Goal: Task Accomplishment & Management: Complete application form

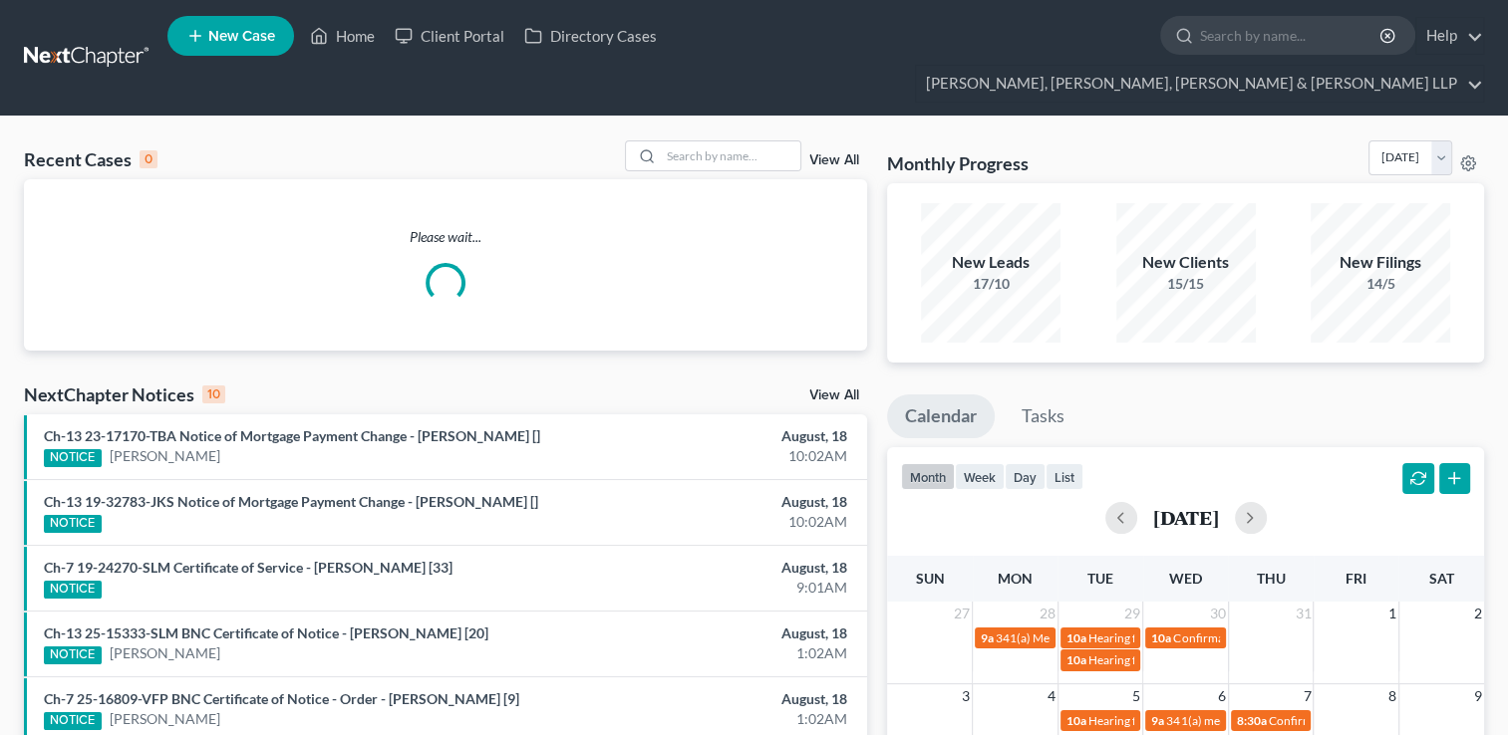
click at [1200, 45] on input "search" at bounding box center [1291, 35] width 182 height 37
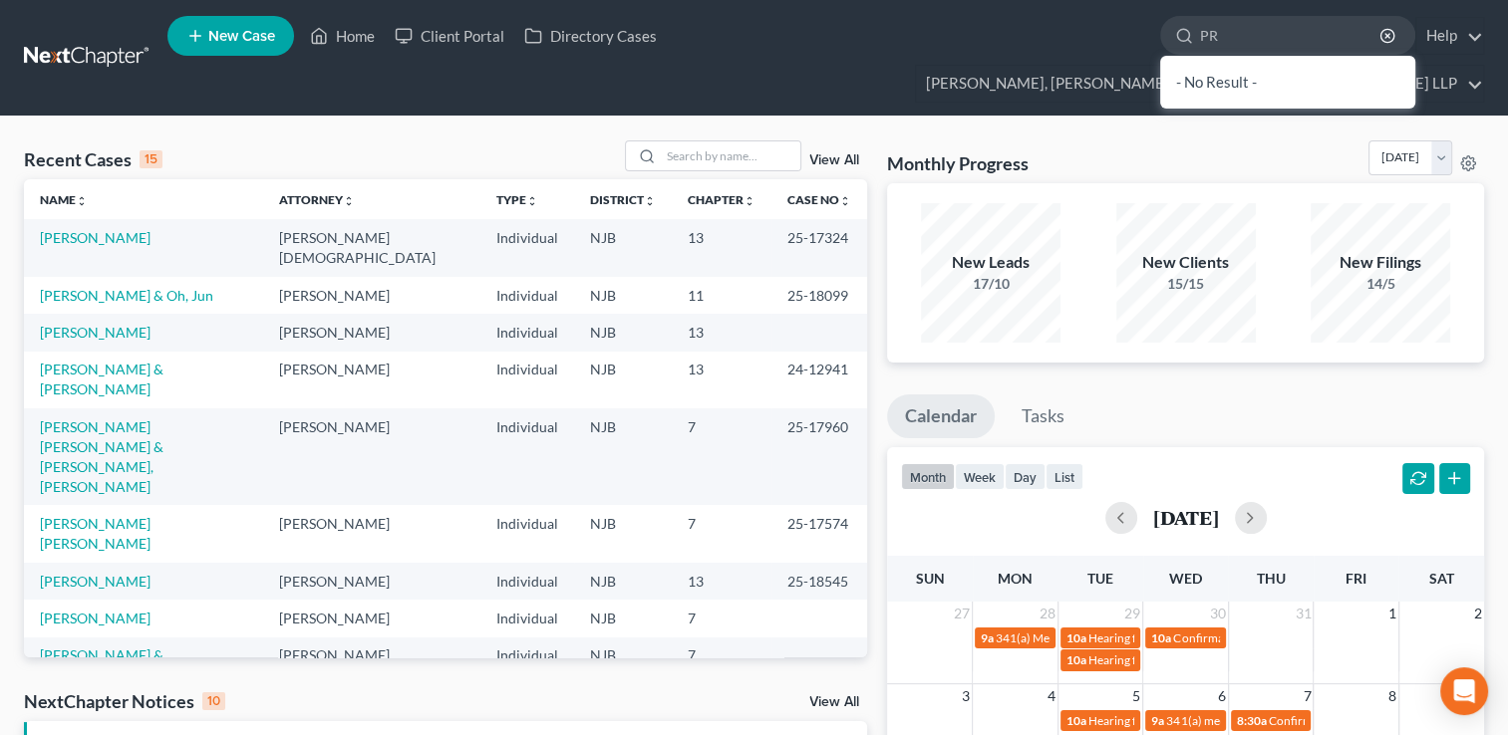
type input "P"
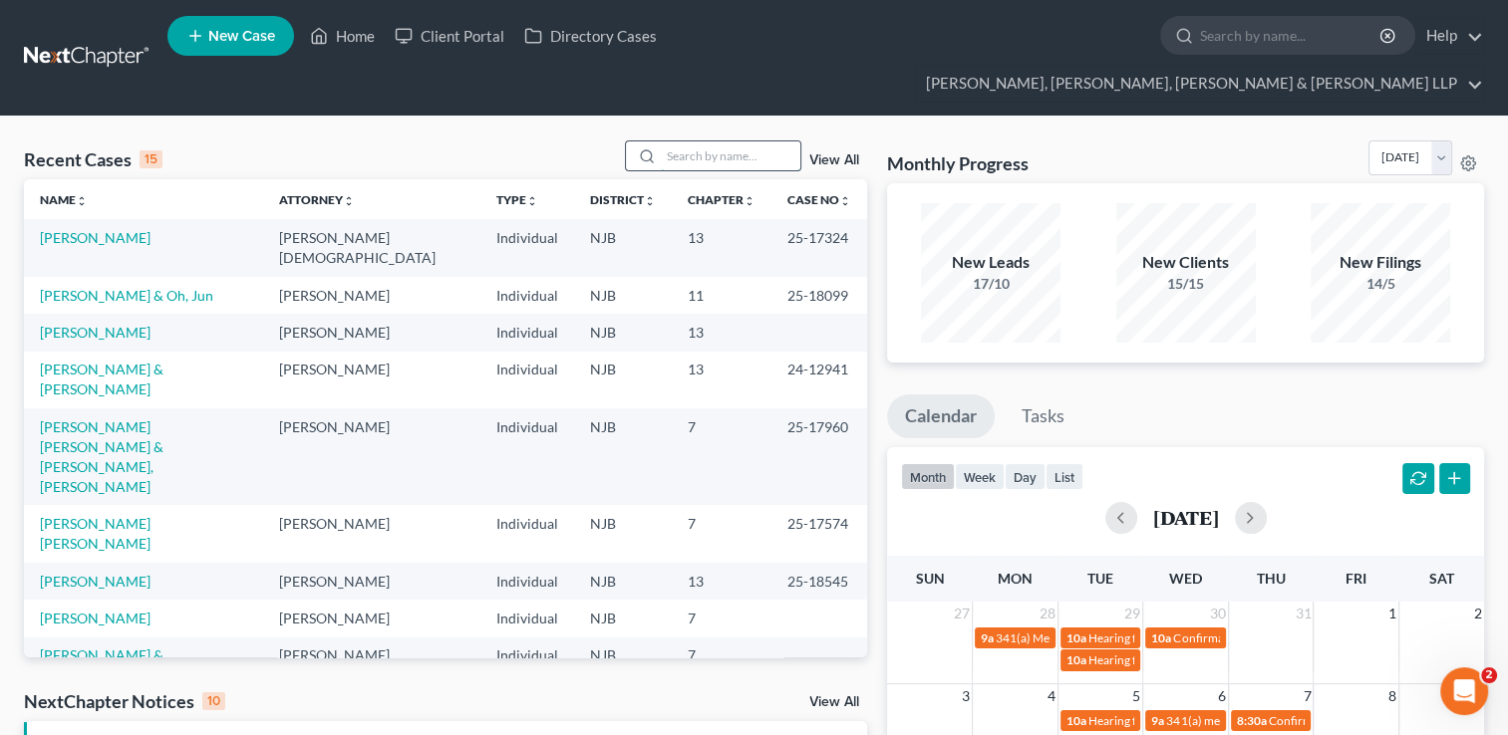
click at [695, 141] on input "search" at bounding box center [731, 155] width 140 height 29
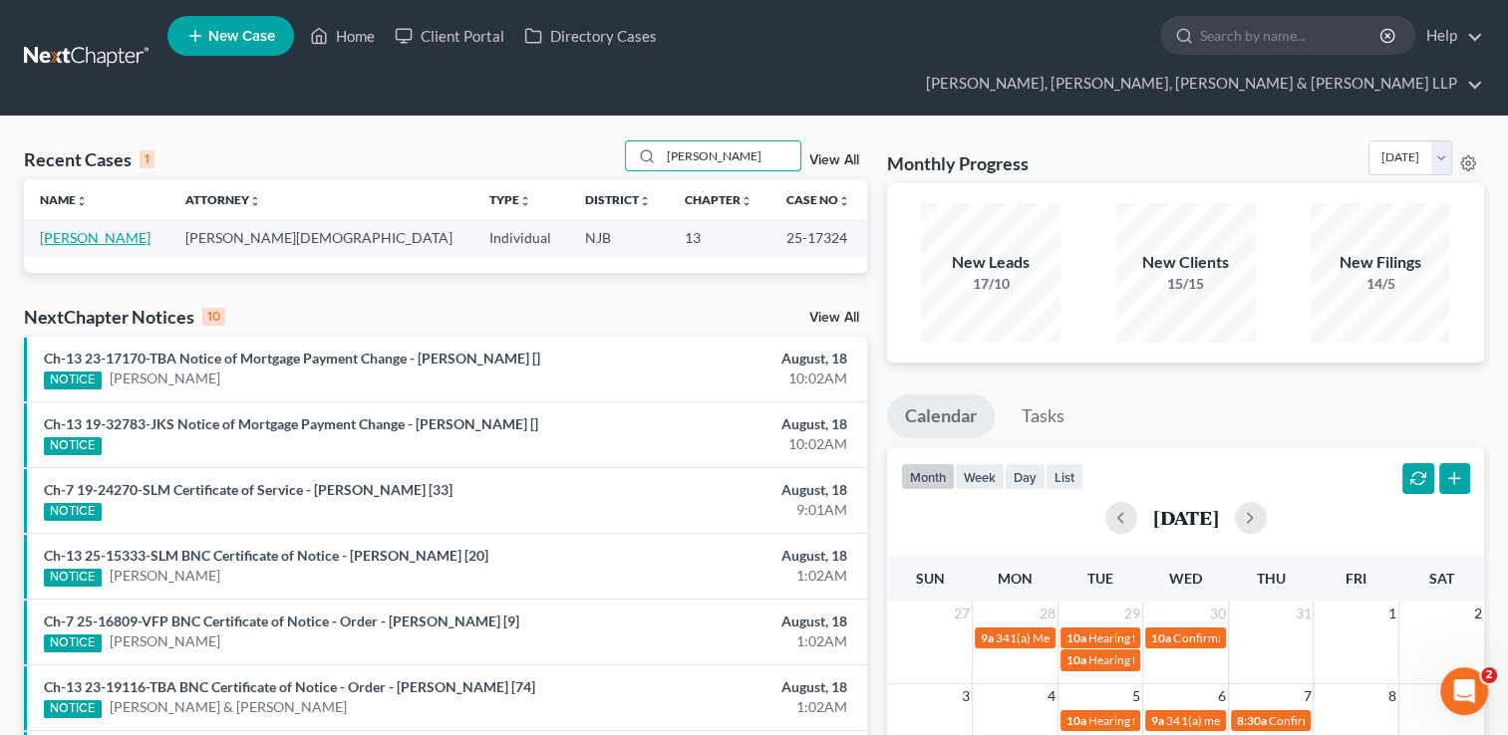
type input "[PERSON_NAME]"
click at [100, 229] on link "[PERSON_NAME]" at bounding box center [95, 237] width 111 height 17
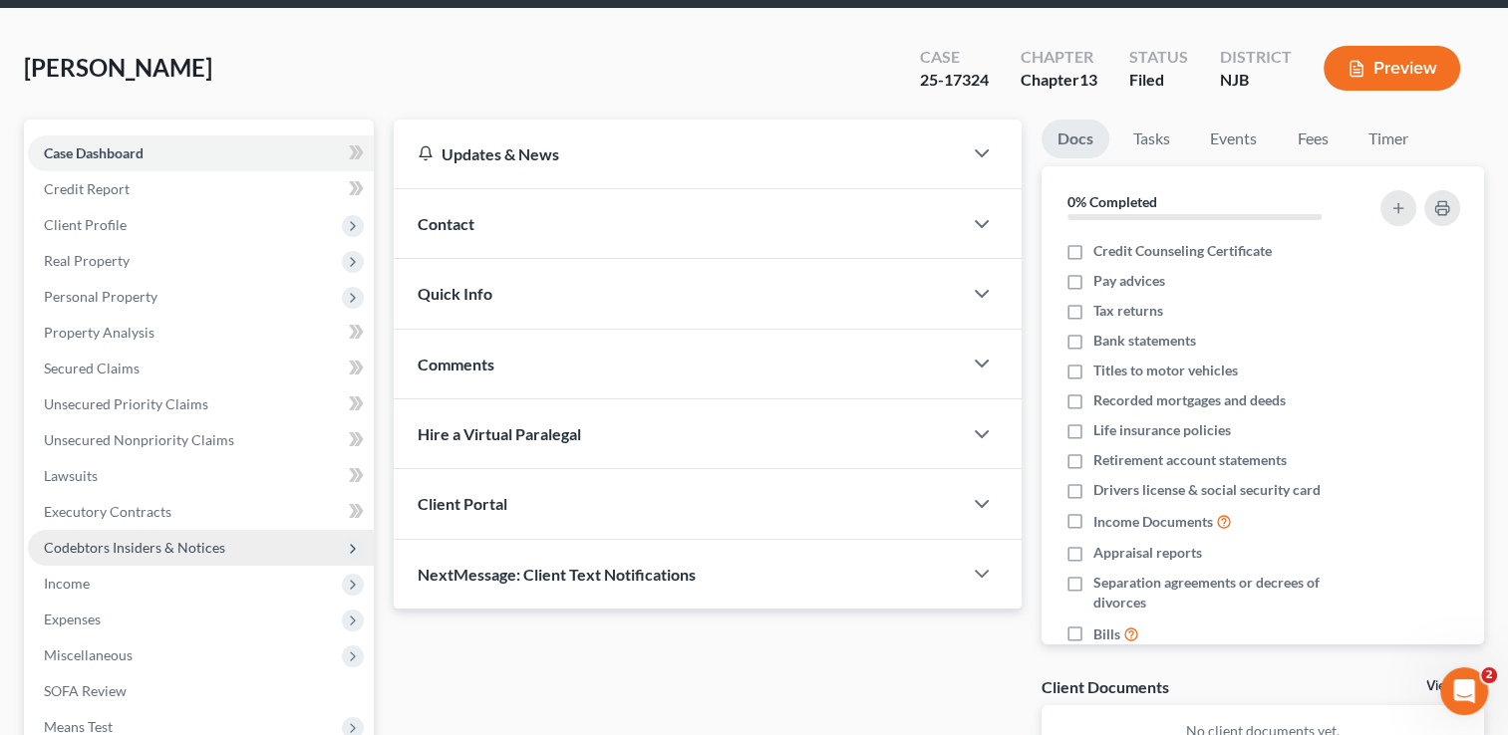
scroll to position [199, 0]
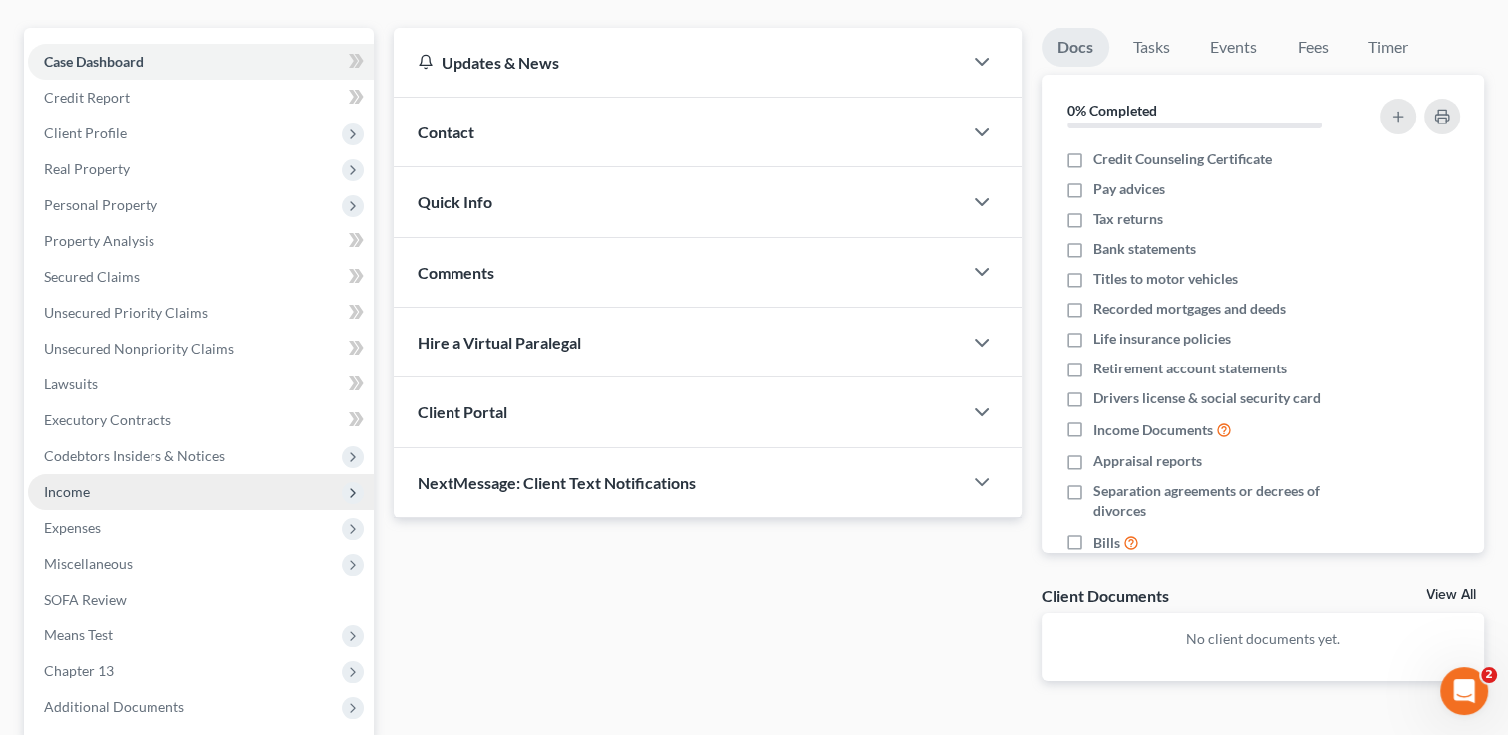
click at [96, 474] on span "Income" at bounding box center [201, 492] width 346 height 36
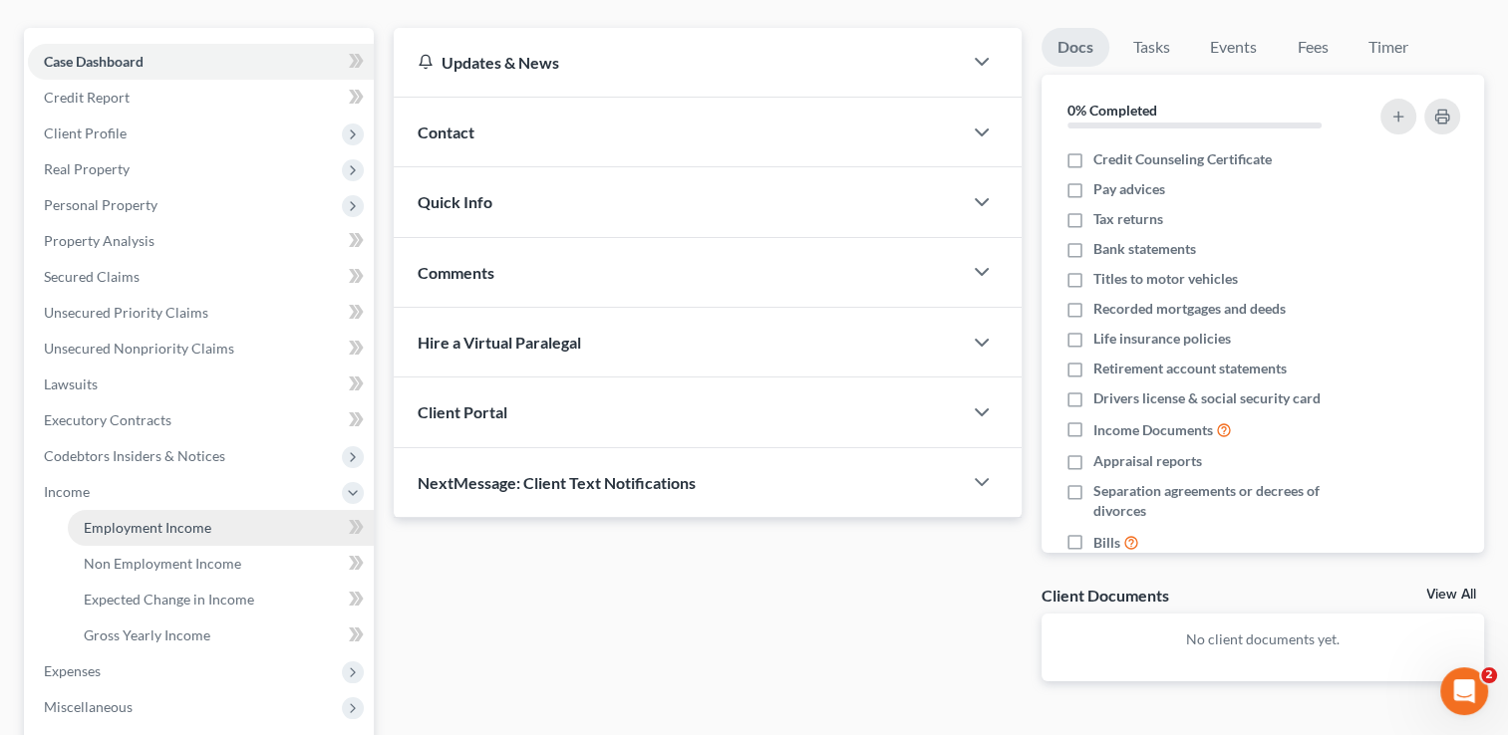
click at [161, 519] on span "Employment Income" at bounding box center [148, 527] width 128 height 17
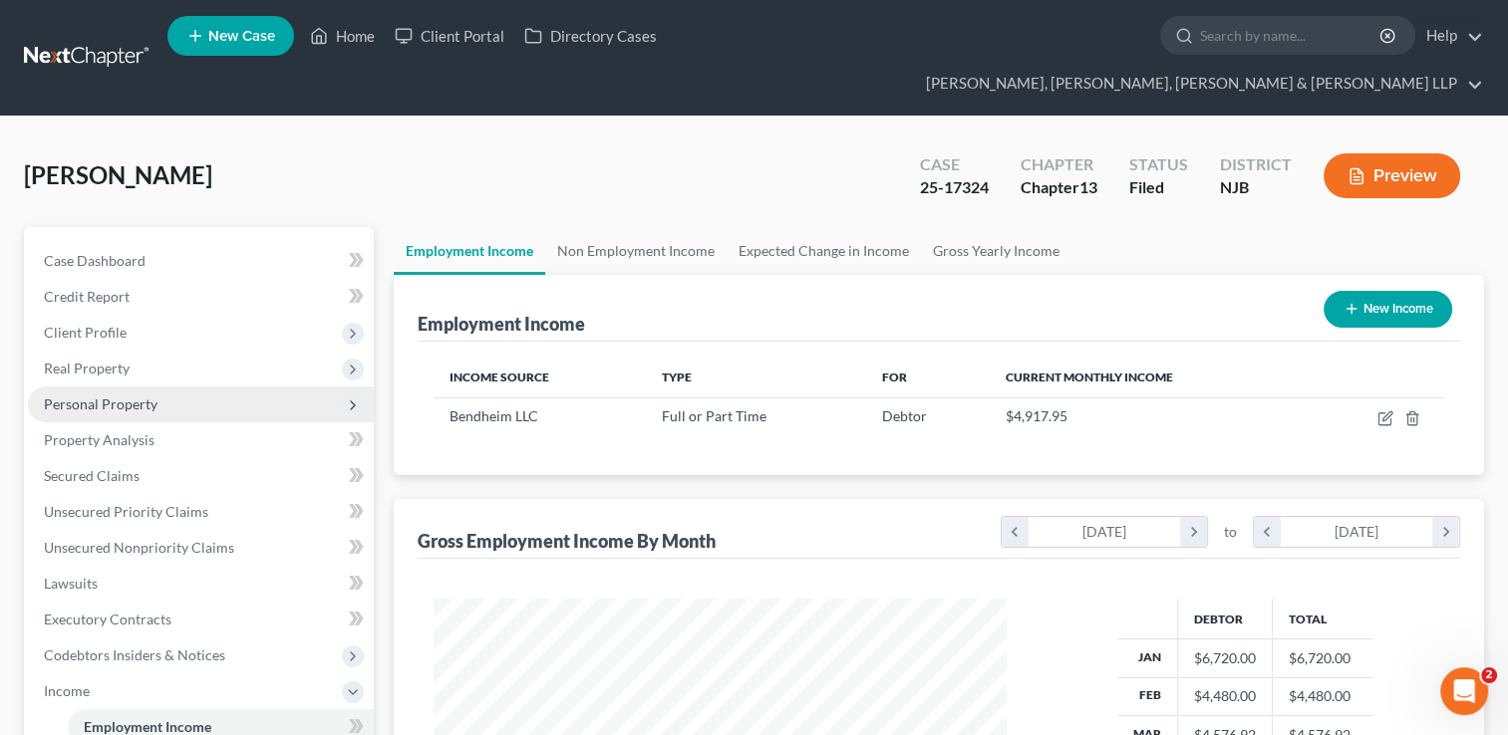
click at [108, 396] on span "Personal Property" at bounding box center [101, 404] width 114 height 17
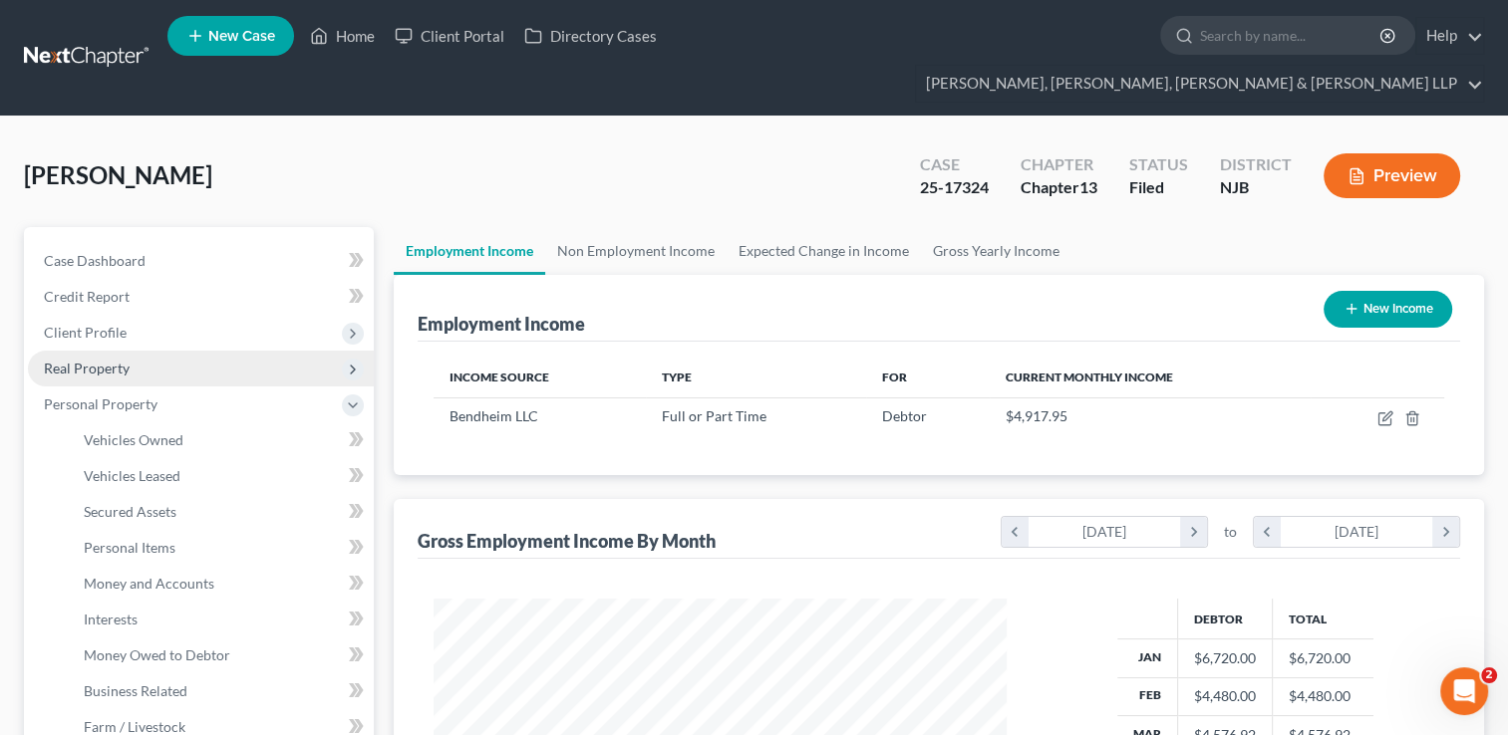
click at [120, 360] on span "Real Property" at bounding box center [87, 368] width 86 height 17
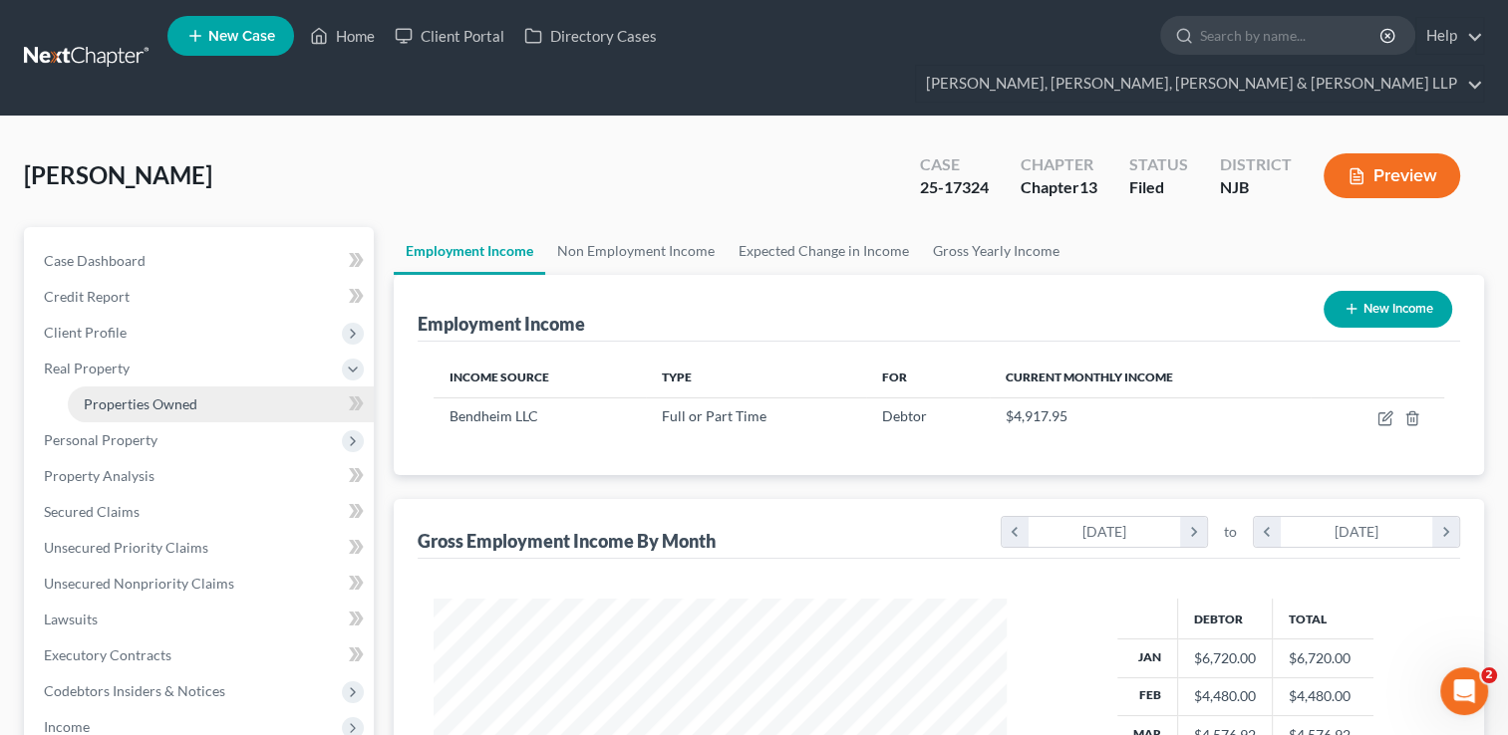
click at [160, 396] on span "Properties Owned" at bounding box center [141, 404] width 114 height 17
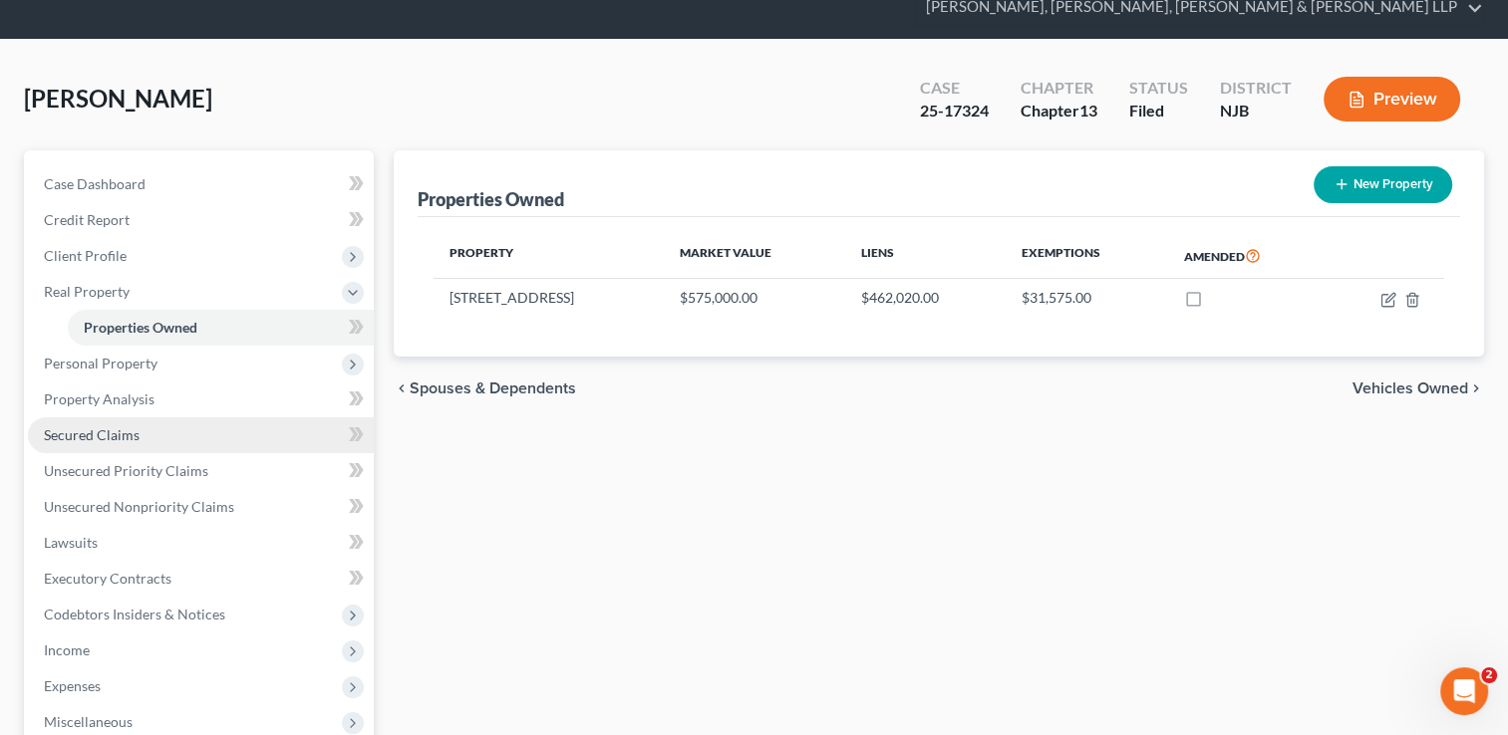
scroll to position [100, 0]
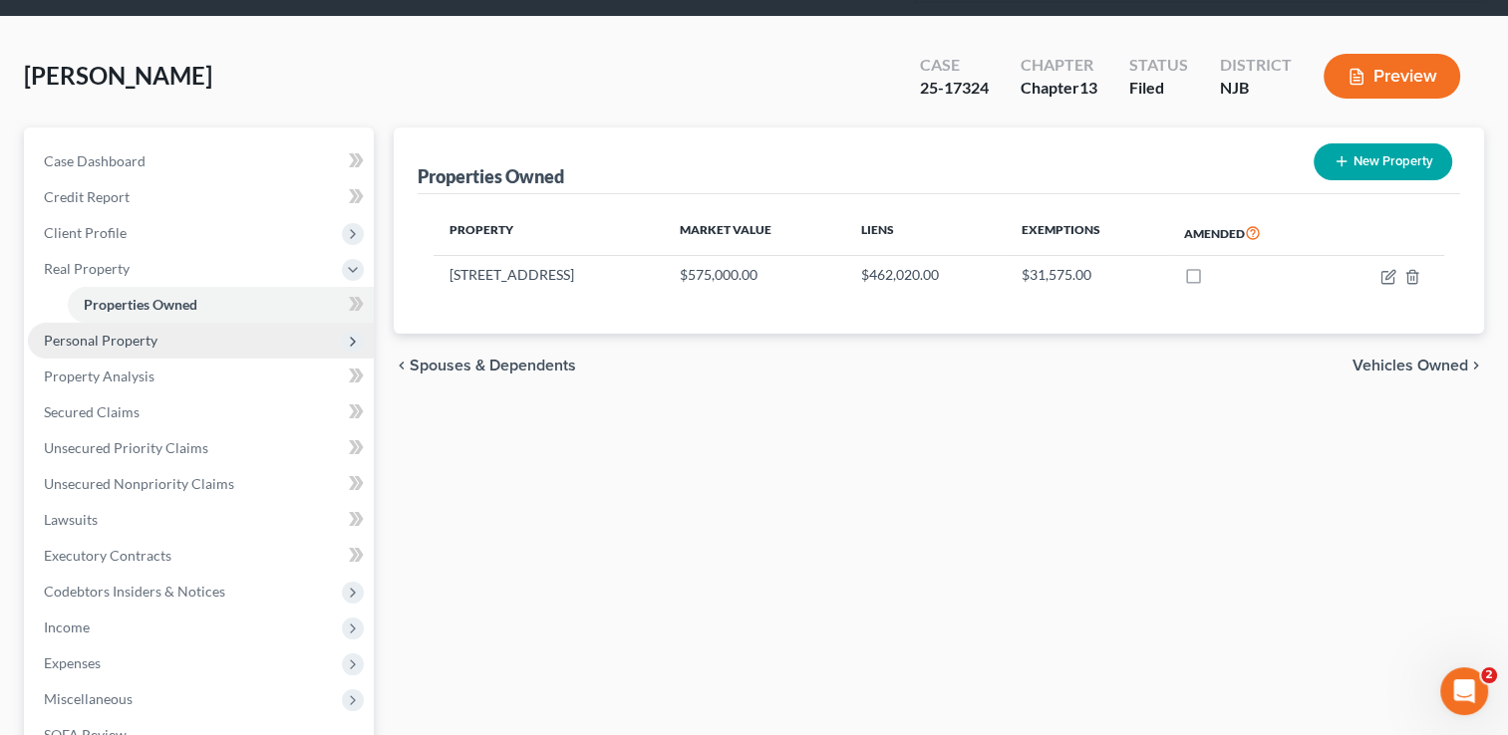
click at [149, 332] on span "Personal Property" at bounding box center [101, 340] width 114 height 17
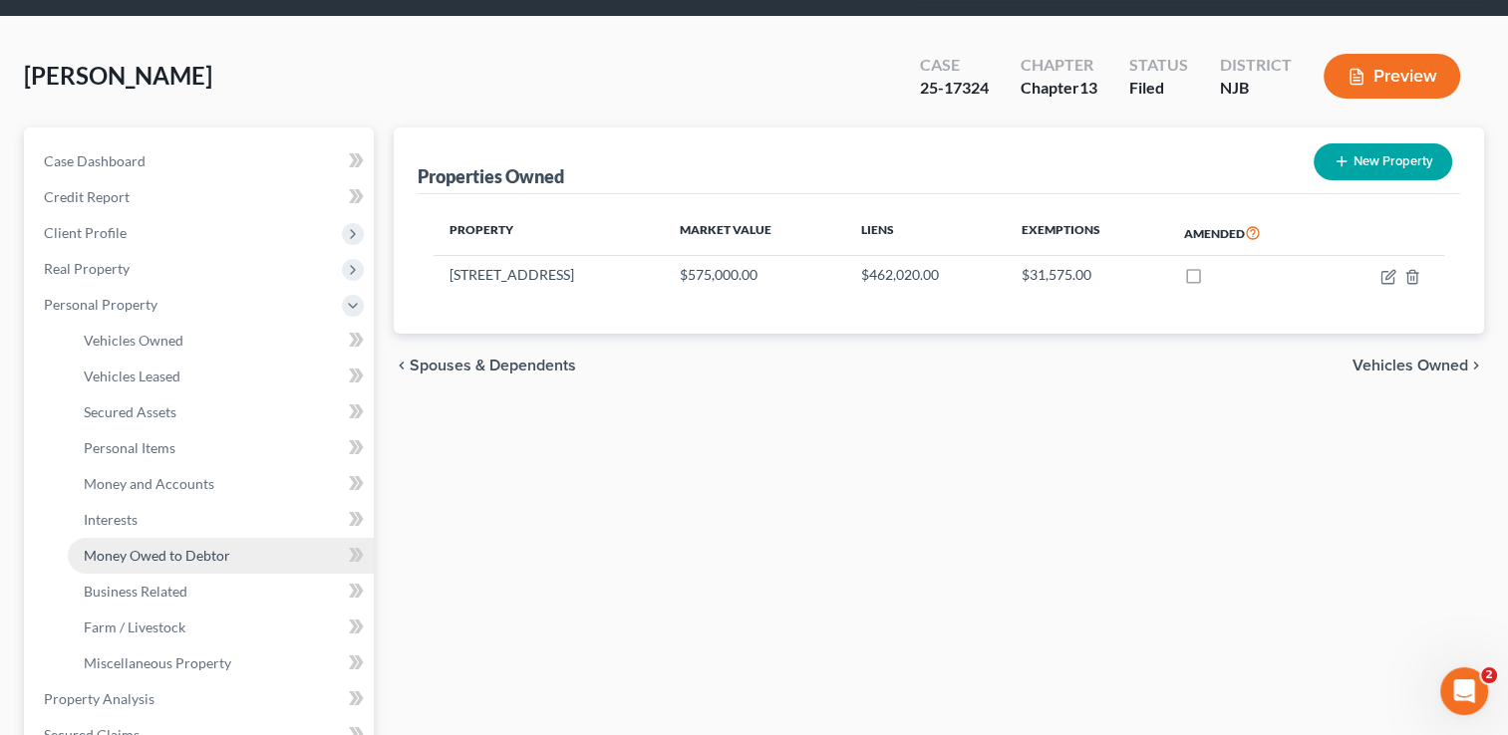
click at [181, 547] on span "Money Owed to Debtor" at bounding box center [157, 555] width 146 height 17
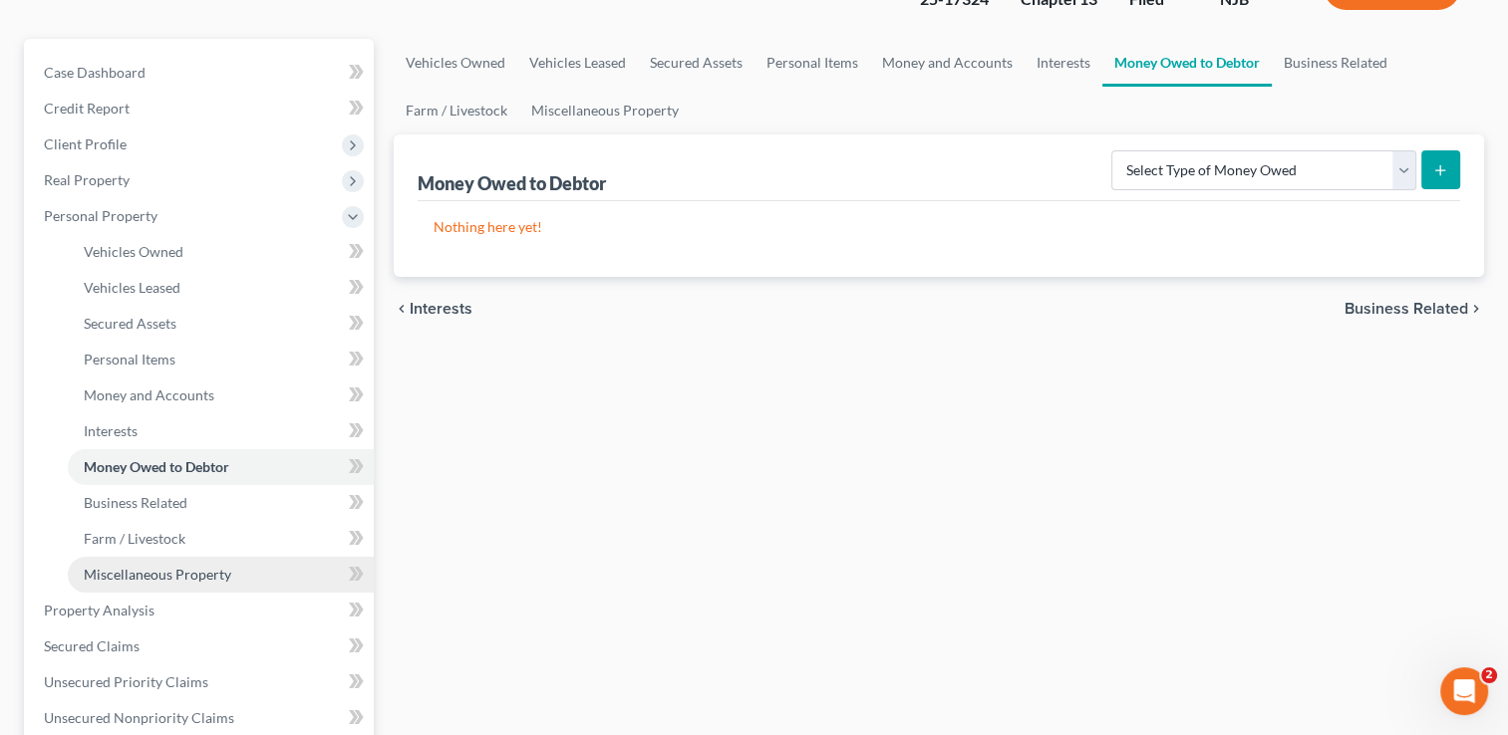
scroll to position [199, 0]
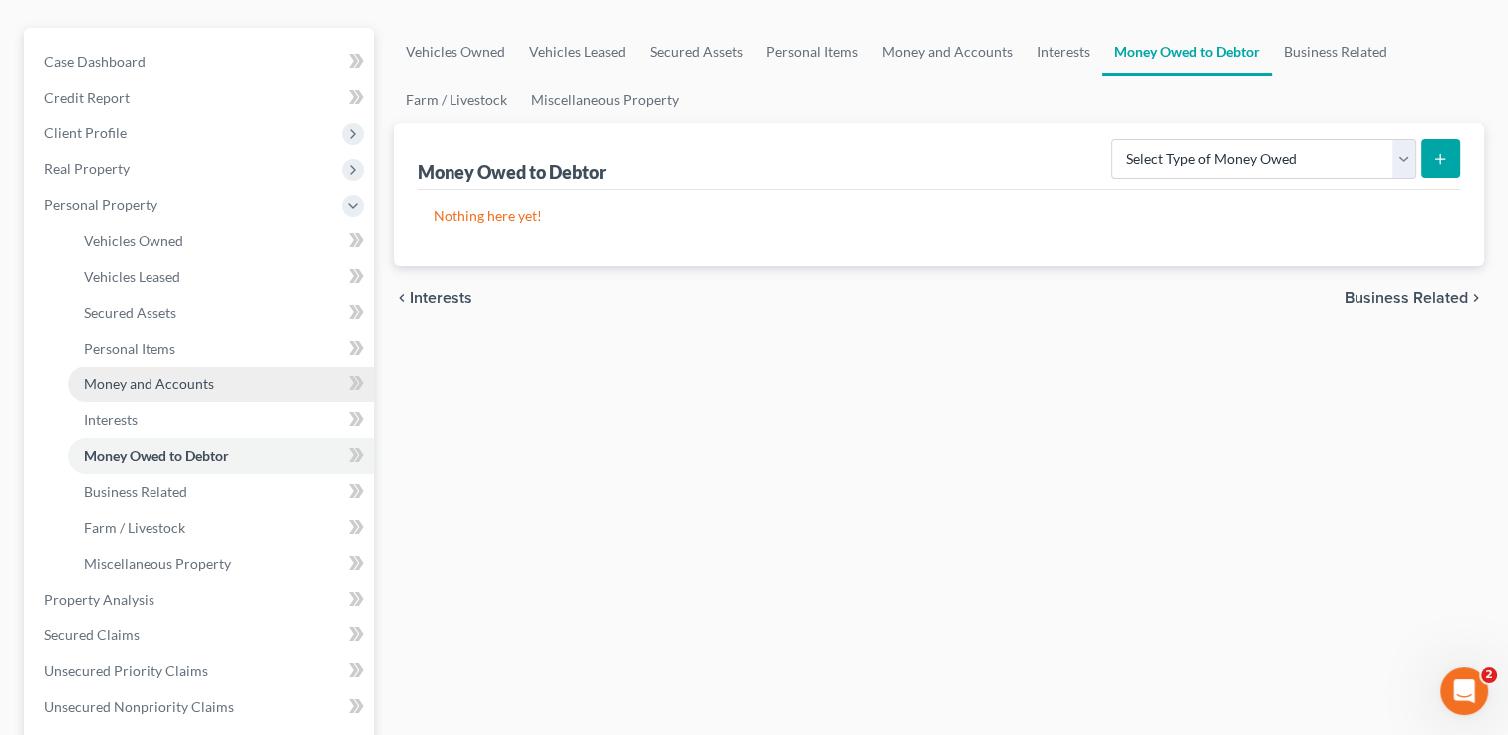
click at [170, 376] on span "Money and Accounts" at bounding box center [149, 384] width 131 height 17
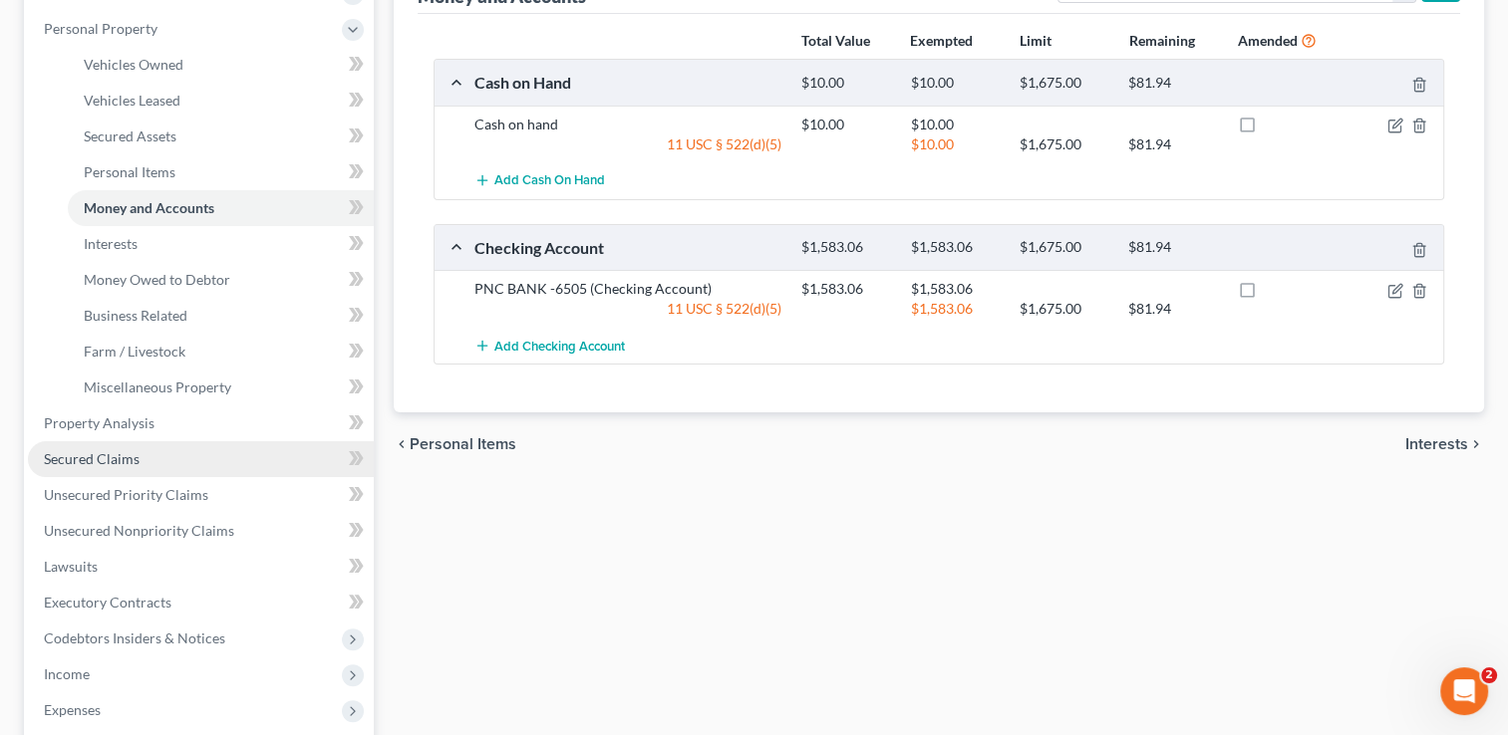
scroll to position [399, 0]
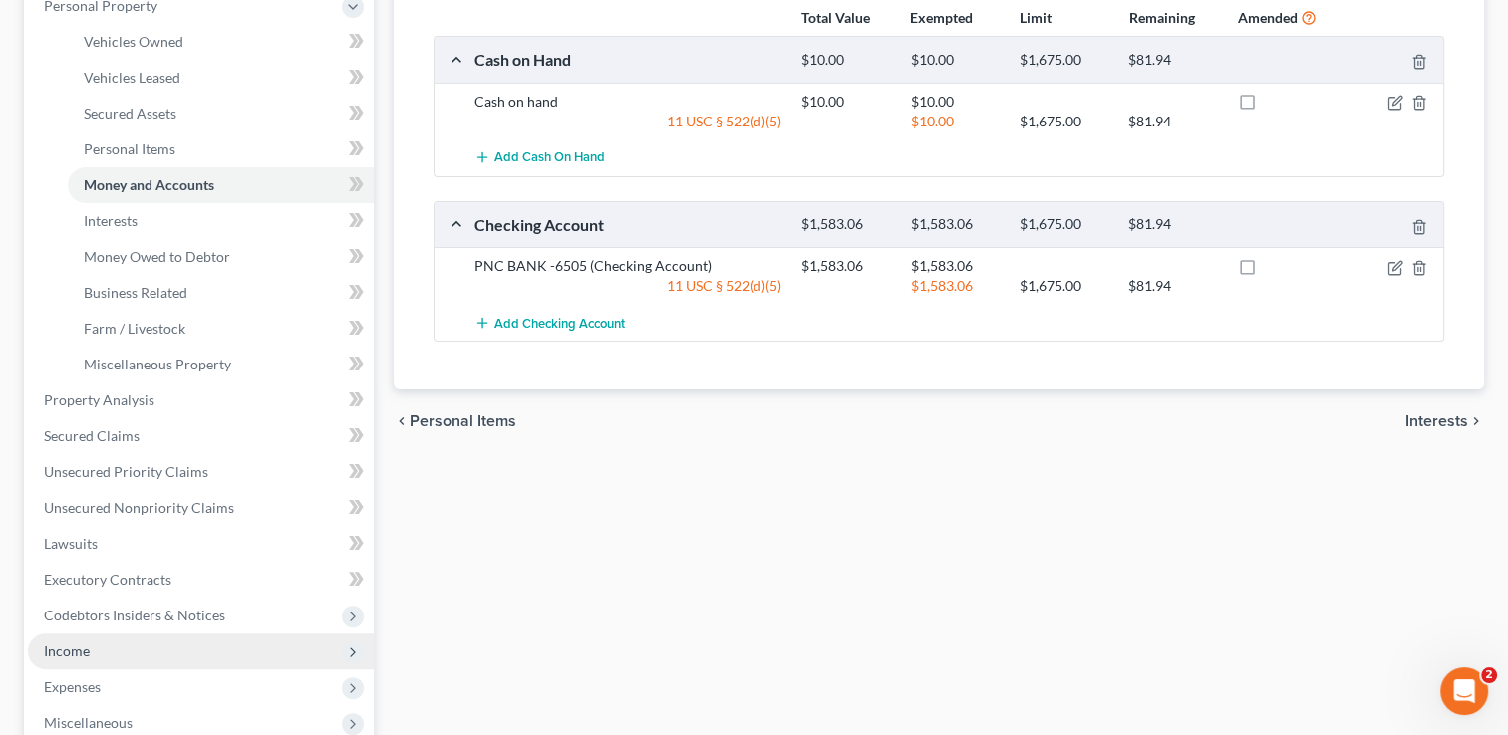
click at [104, 634] on span "Income" at bounding box center [201, 652] width 346 height 36
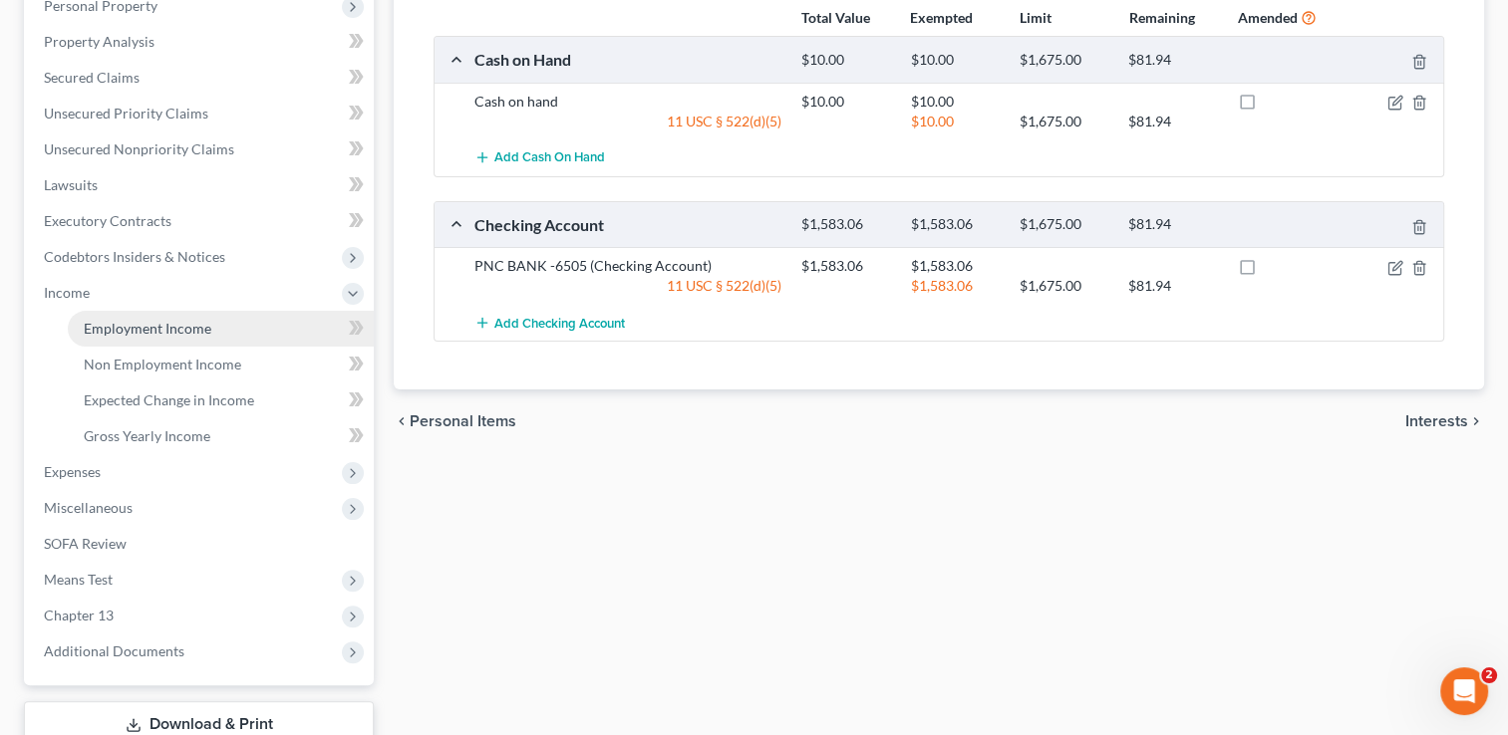
click at [169, 320] on span "Employment Income" at bounding box center [148, 328] width 128 height 17
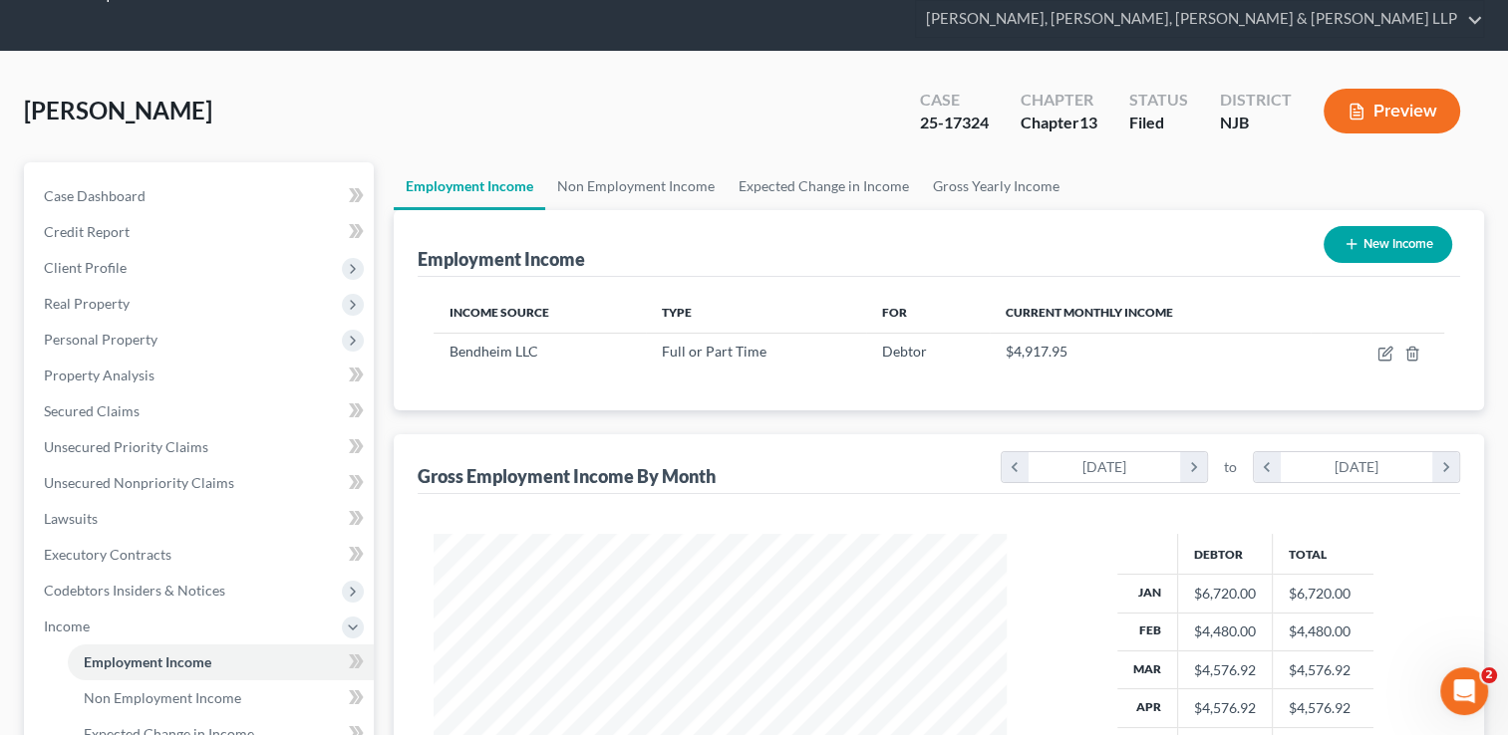
scroll to position [100, 0]
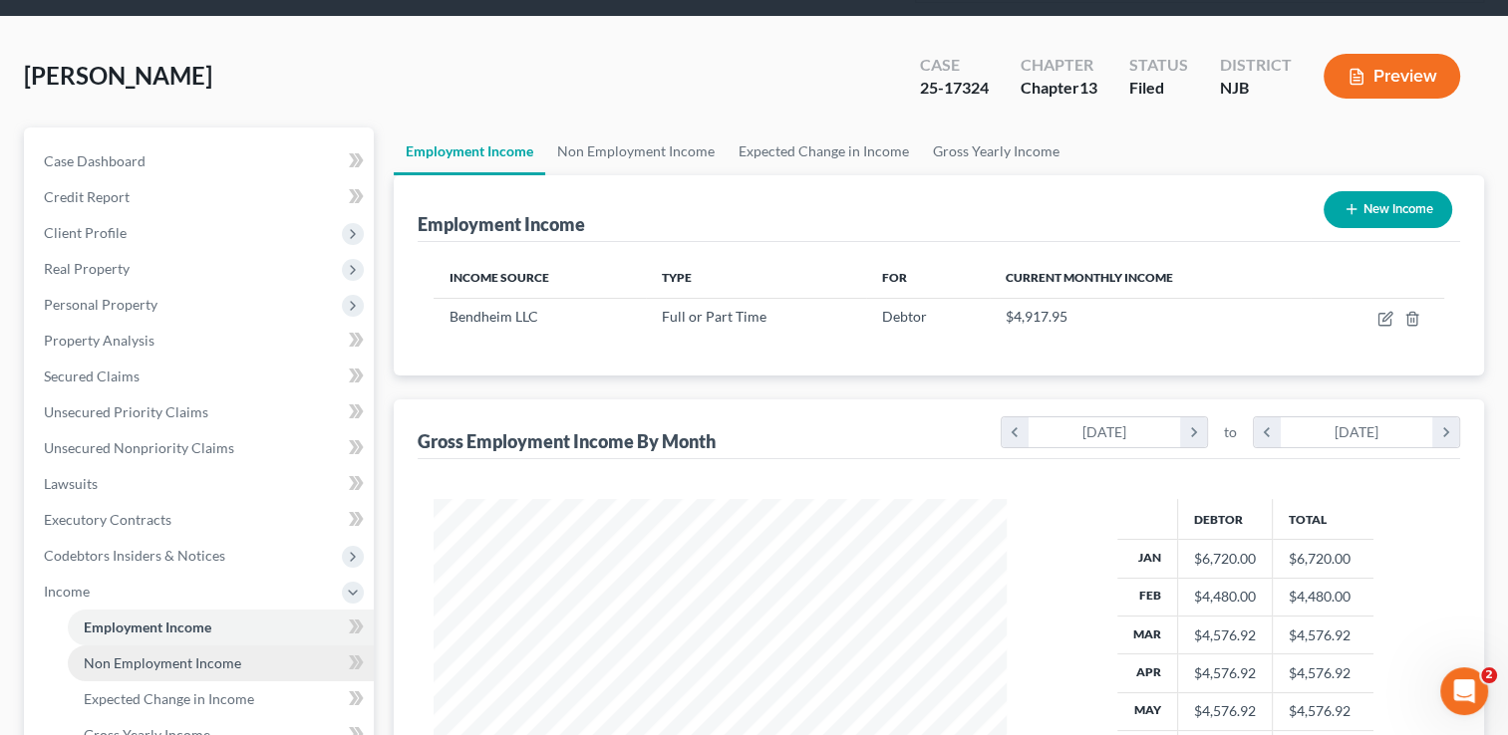
click at [229, 655] on span "Non Employment Income" at bounding box center [162, 663] width 157 height 17
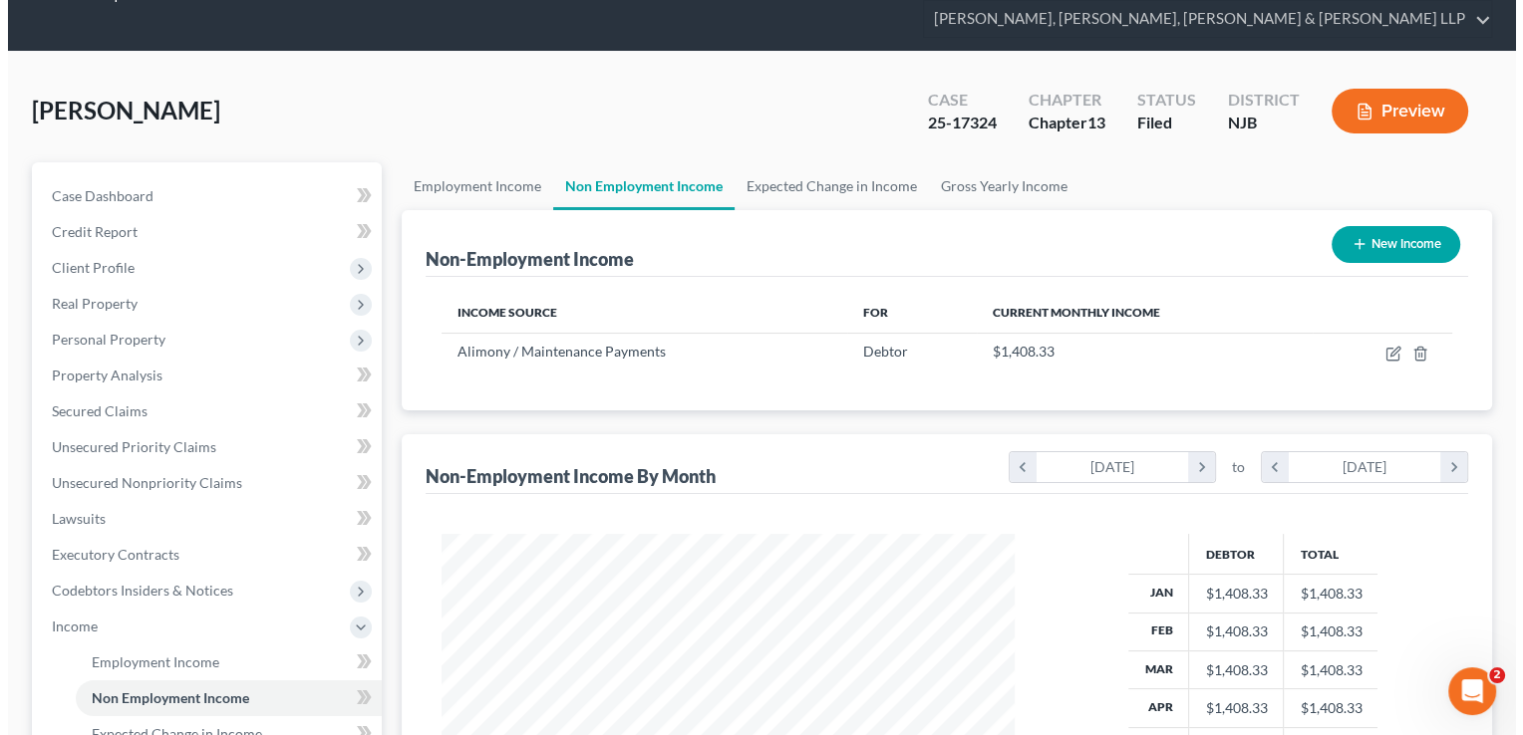
scroll to position [100, 0]
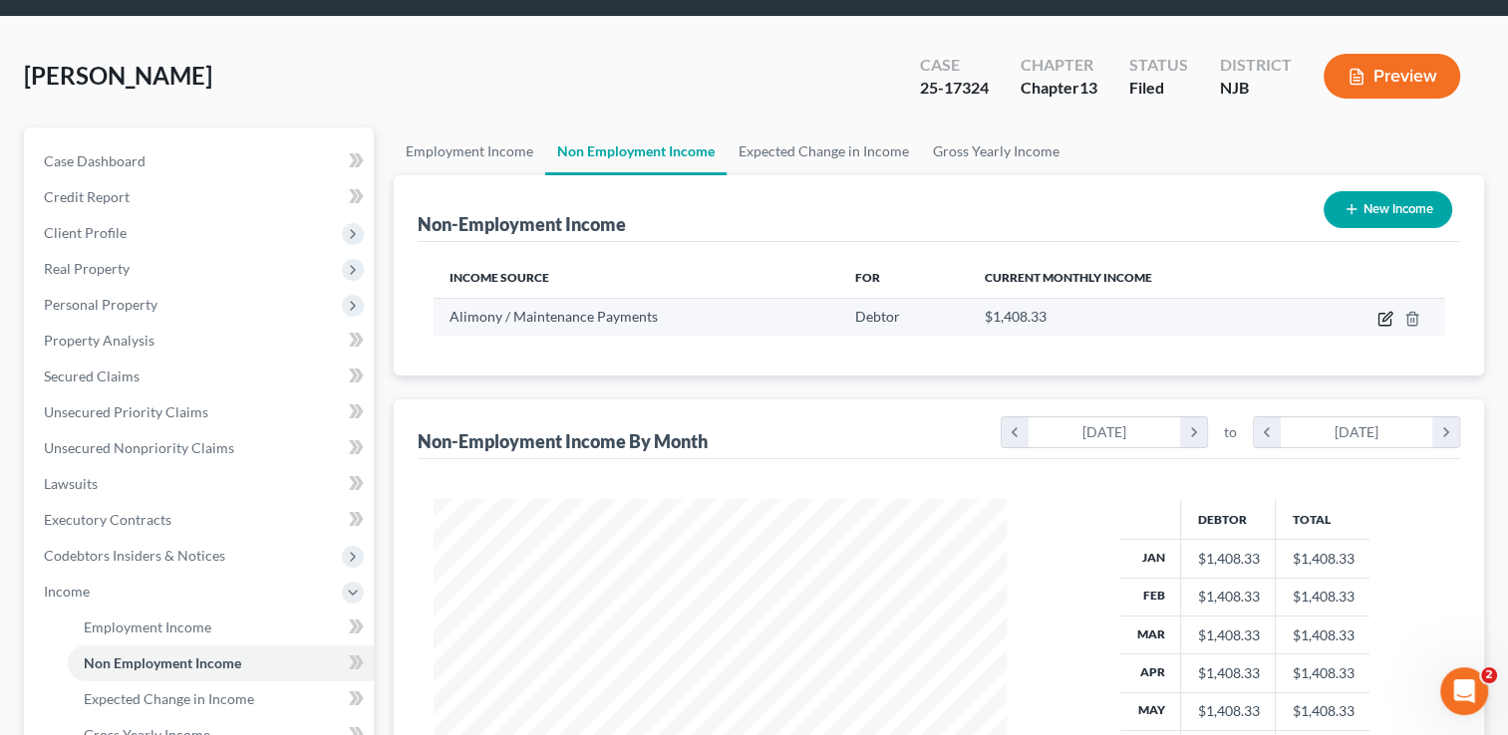
click at [1387, 311] on icon "button" at bounding box center [1385, 319] width 16 height 16
select select "11"
select select "3"
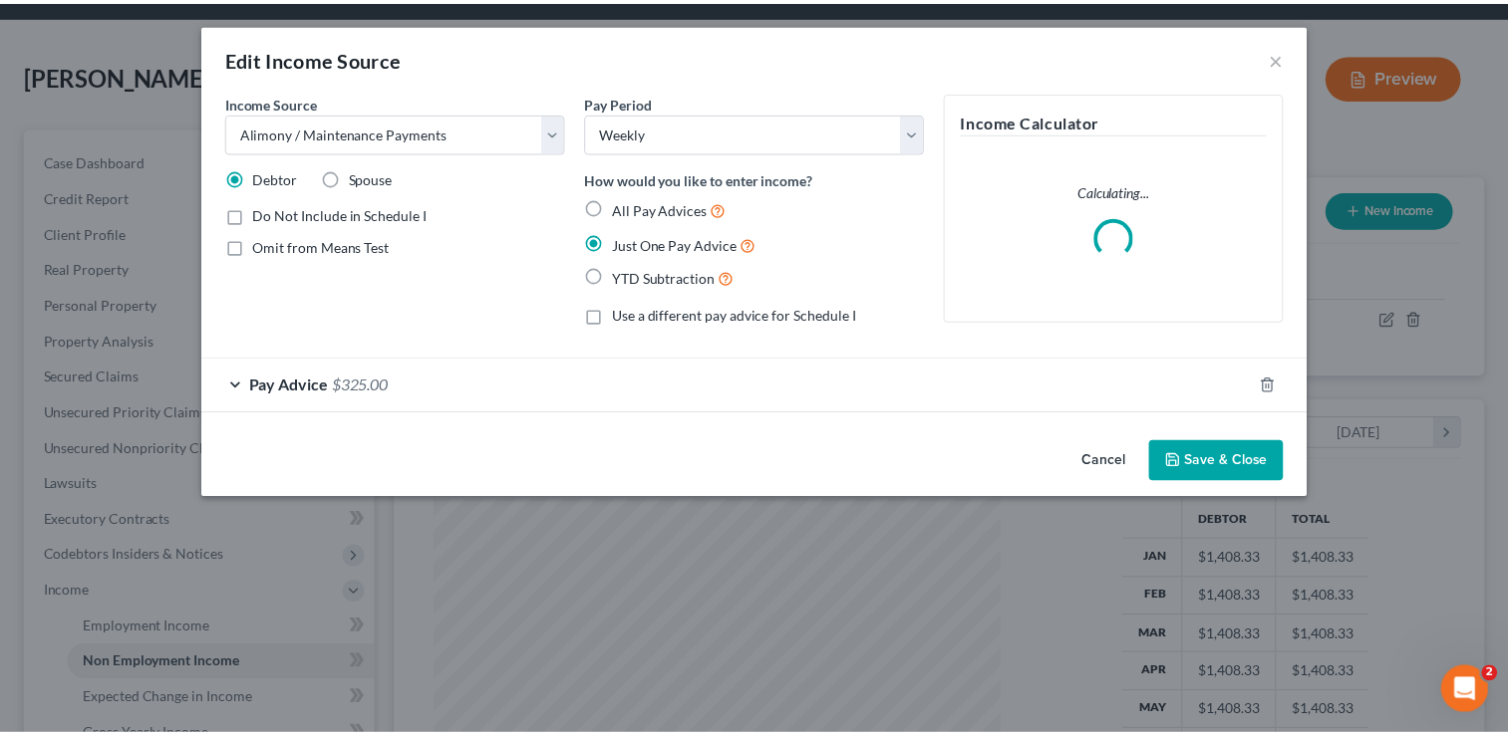
scroll to position [355, 618]
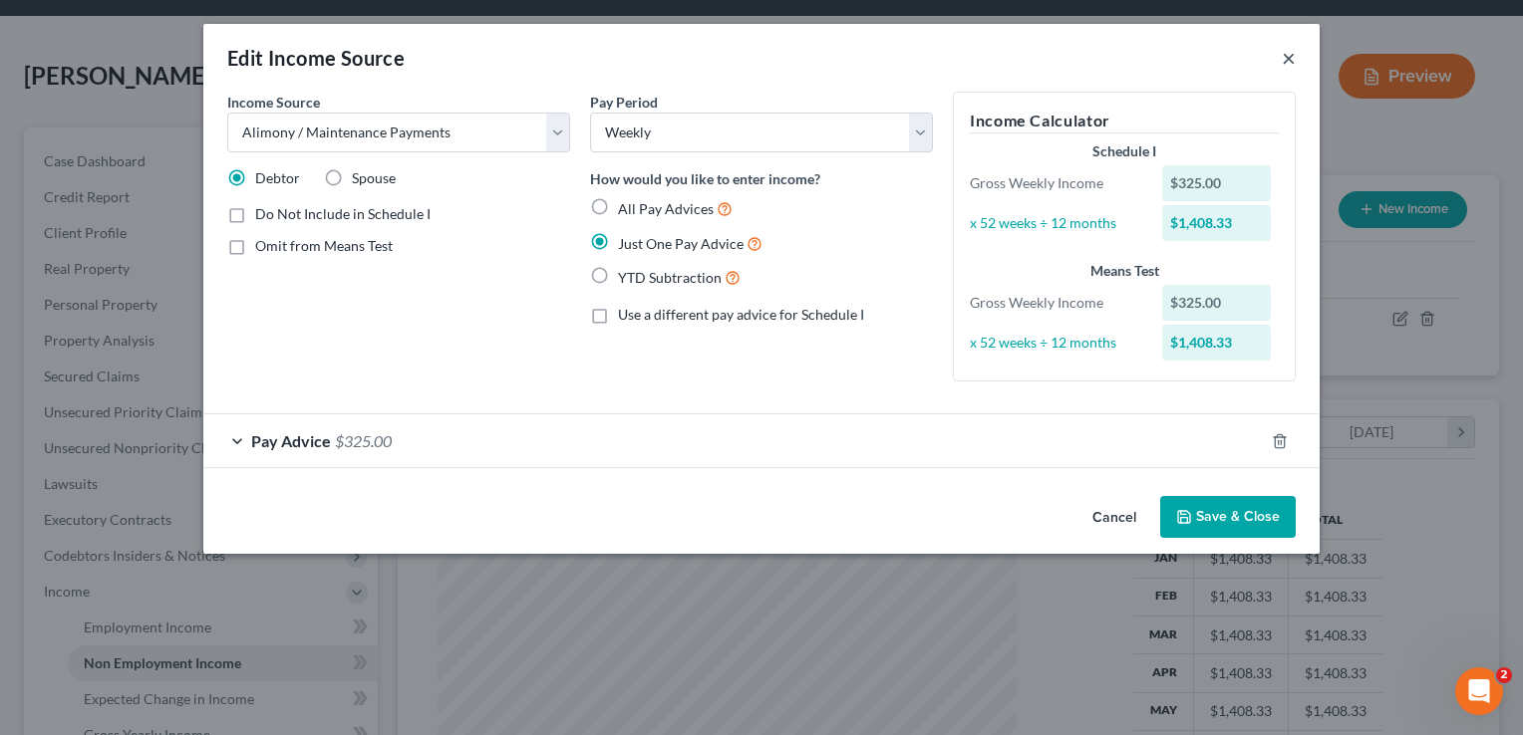
click at [1284, 56] on button "×" at bounding box center [1288, 58] width 14 height 24
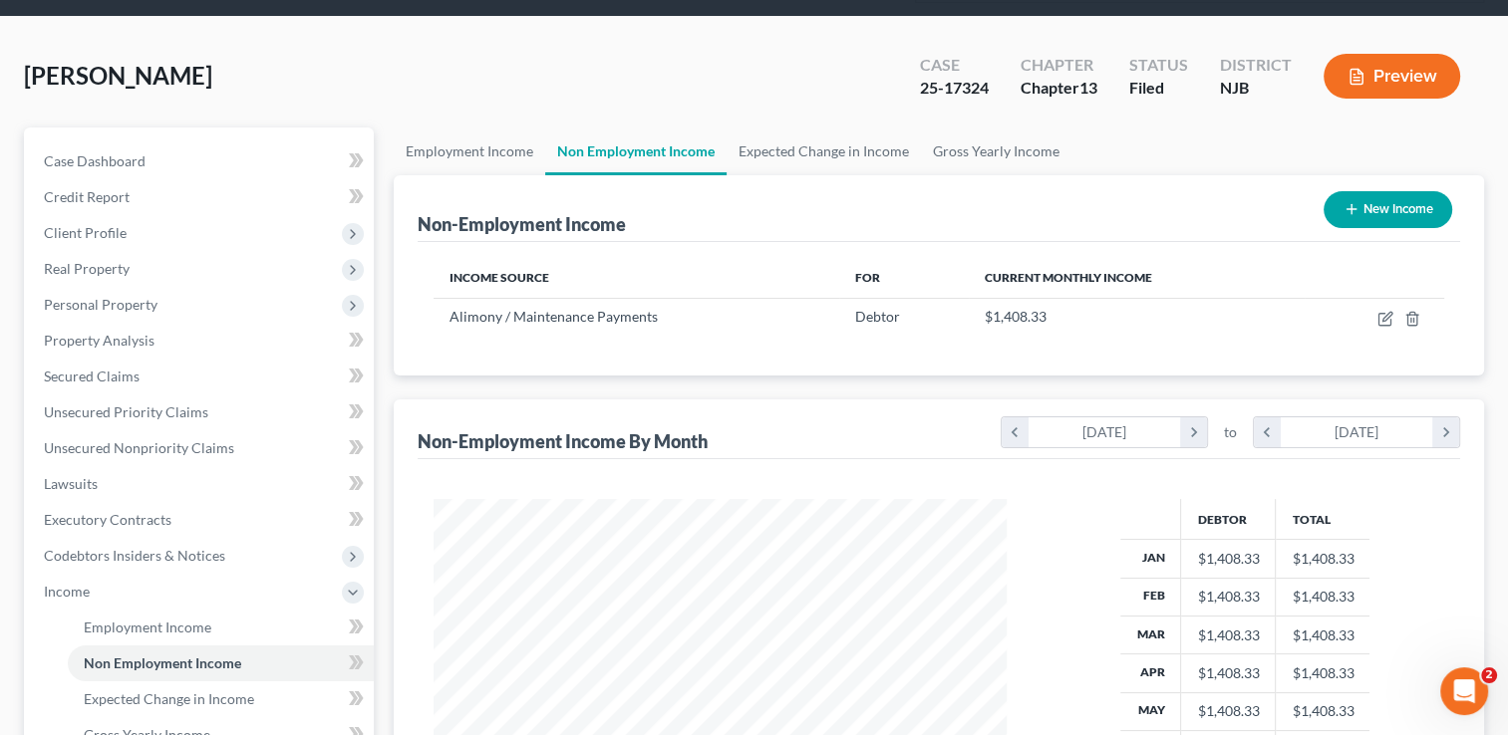
scroll to position [996095, 995837]
click at [199, 619] on span "Employment Income" at bounding box center [148, 627] width 128 height 17
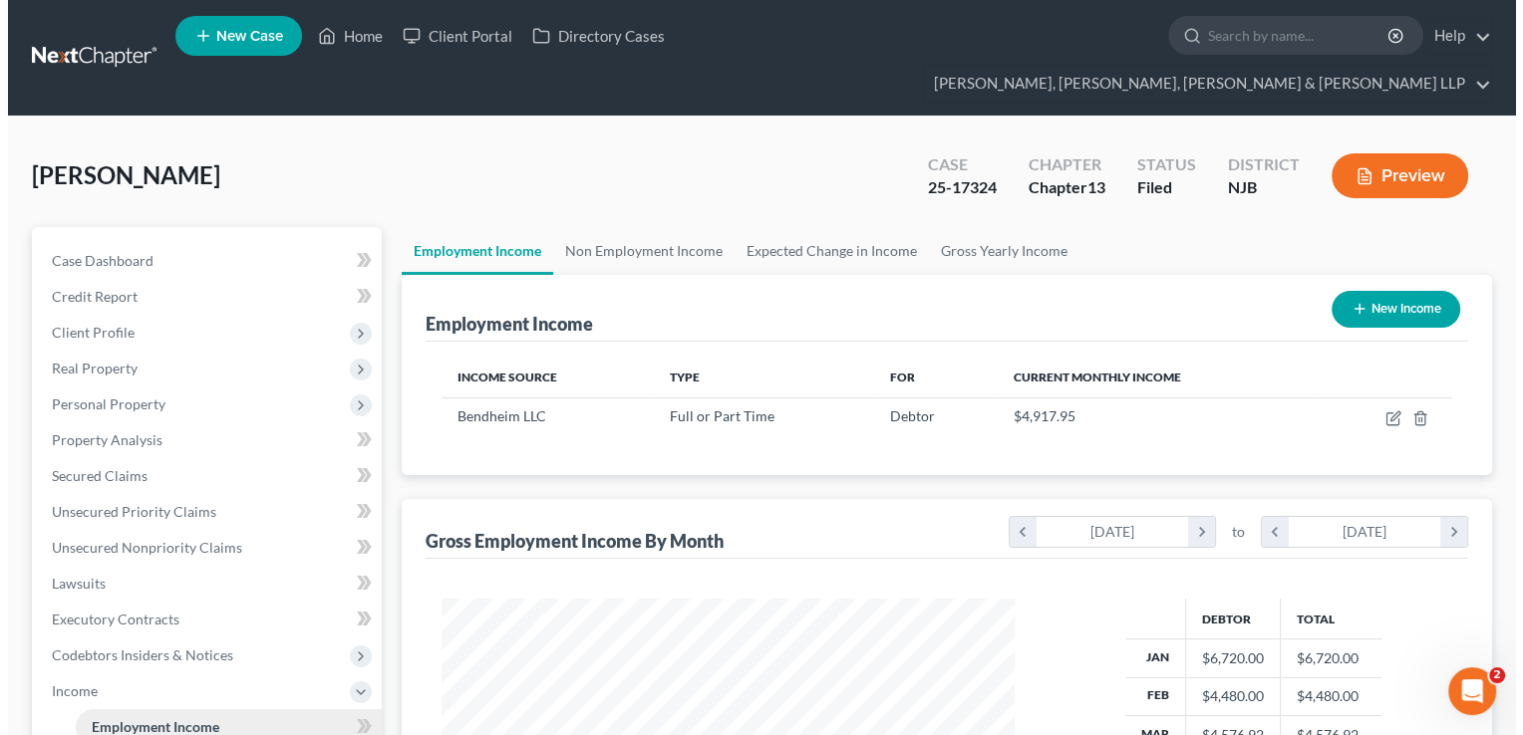
scroll to position [355, 613]
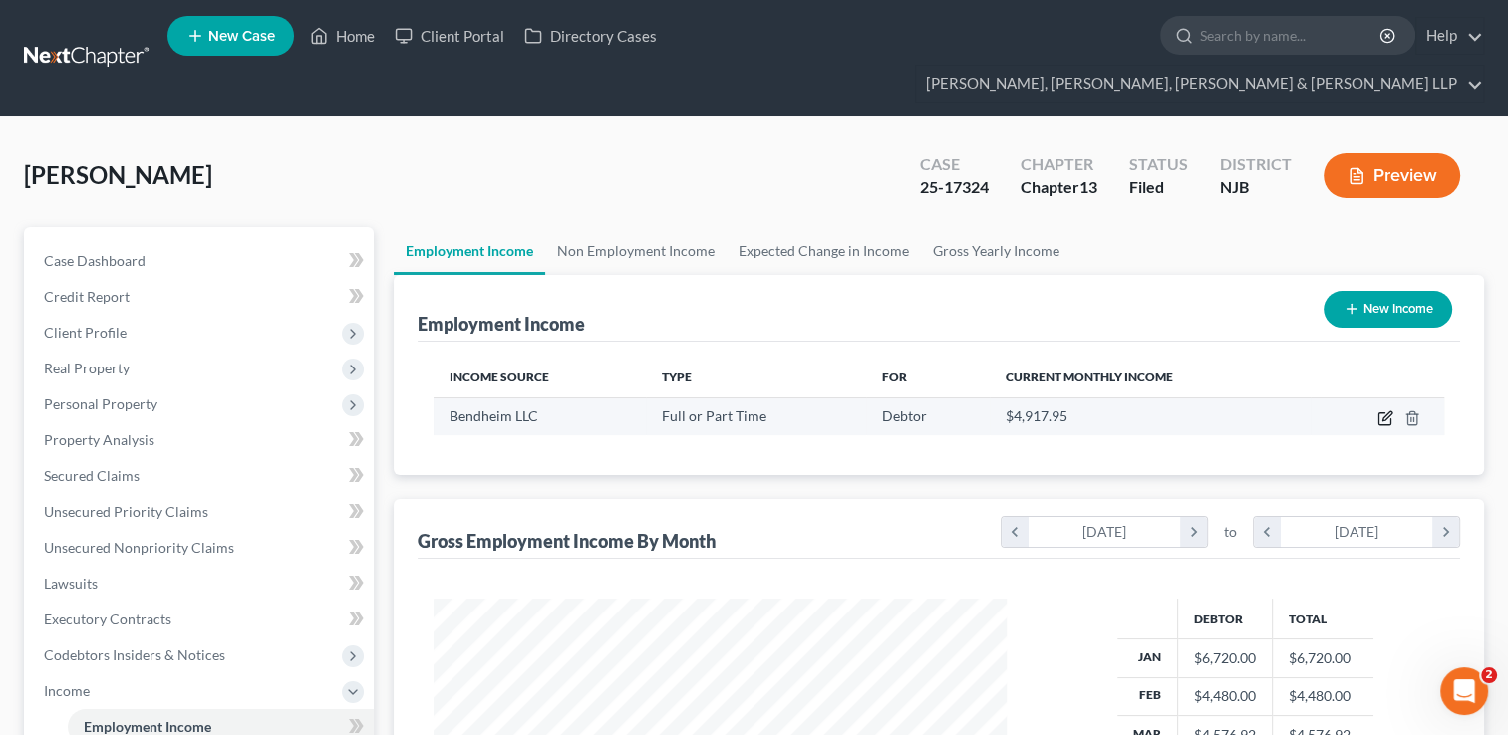
click at [1387, 414] on icon "button" at bounding box center [1384, 420] width 12 height 12
select select "0"
select select "33"
select select "2"
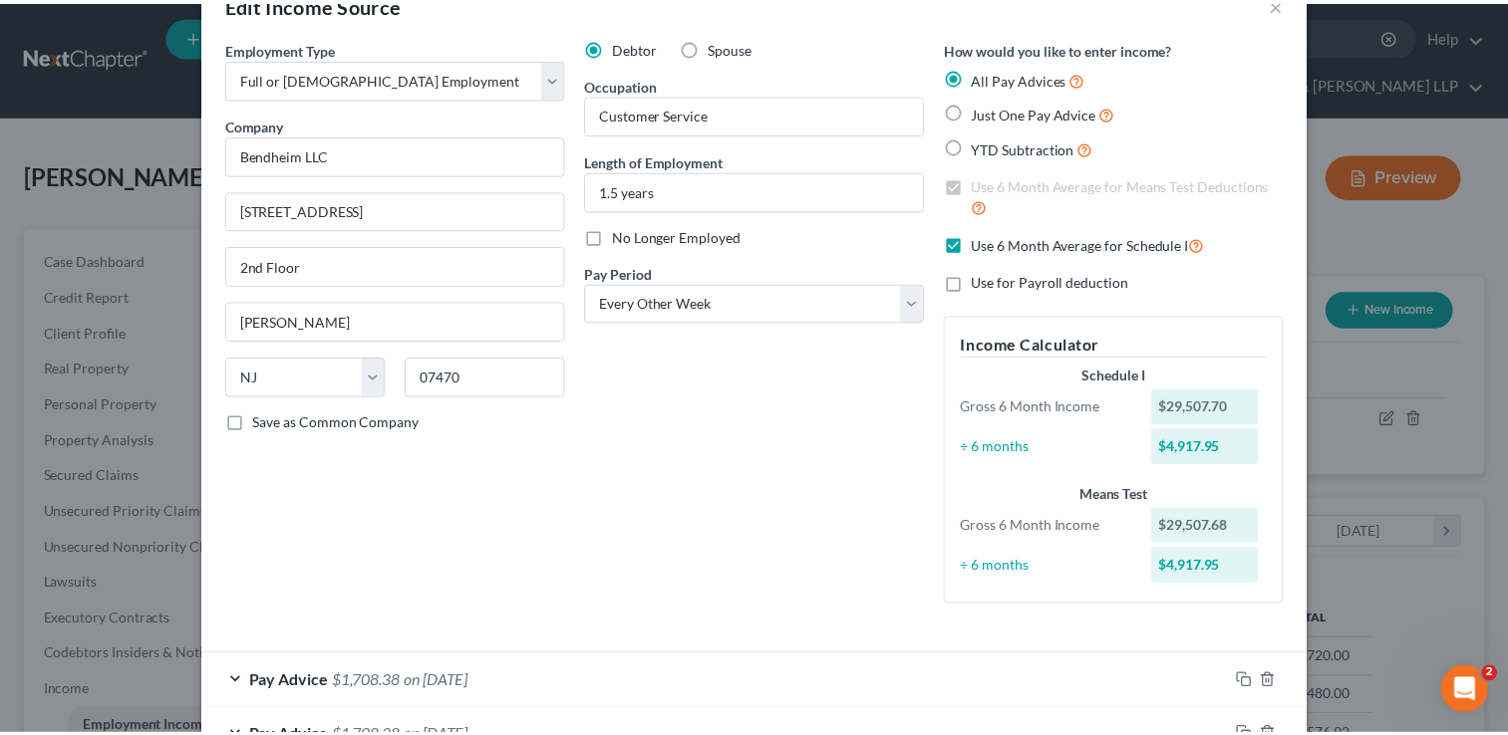
scroll to position [0, 0]
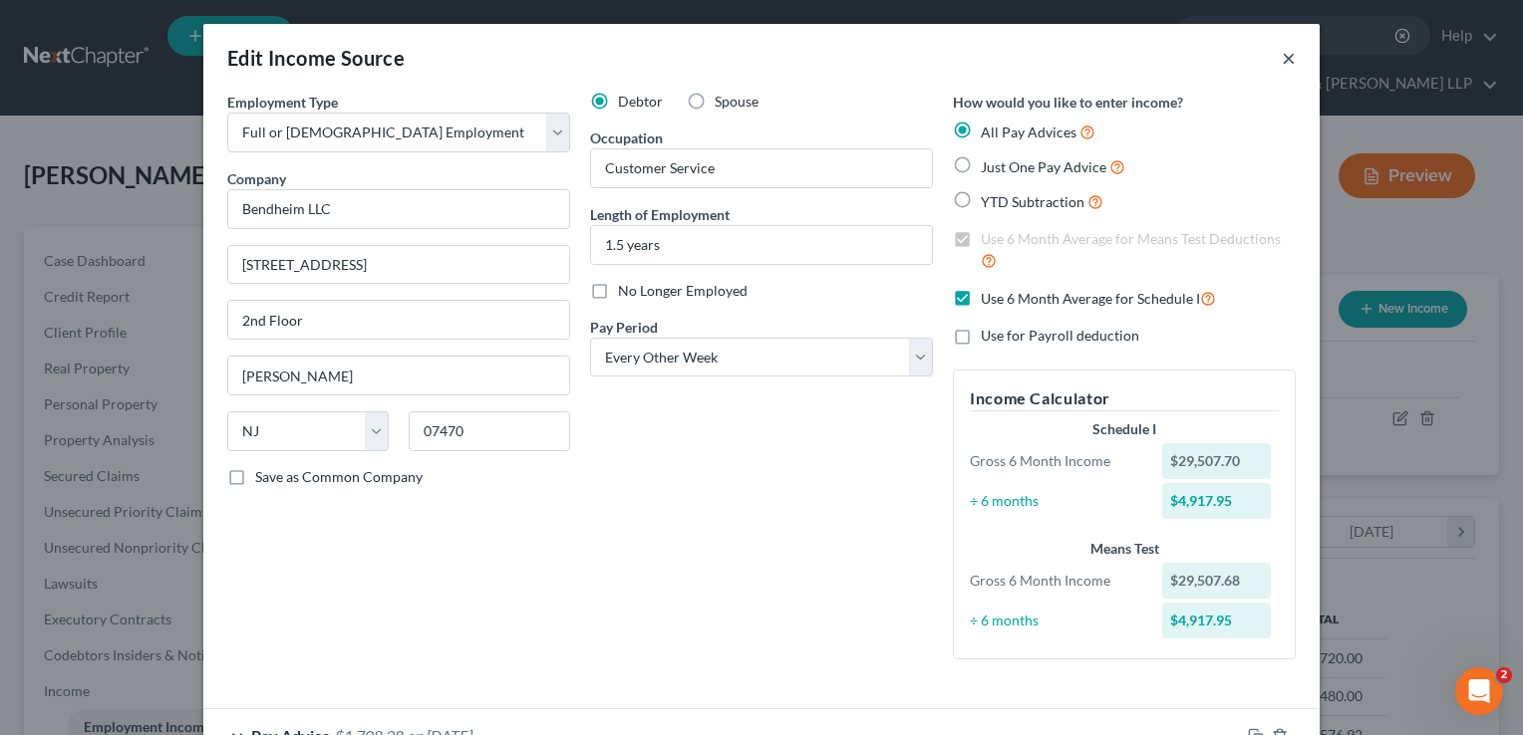
click at [1281, 59] on button "×" at bounding box center [1288, 58] width 14 height 24
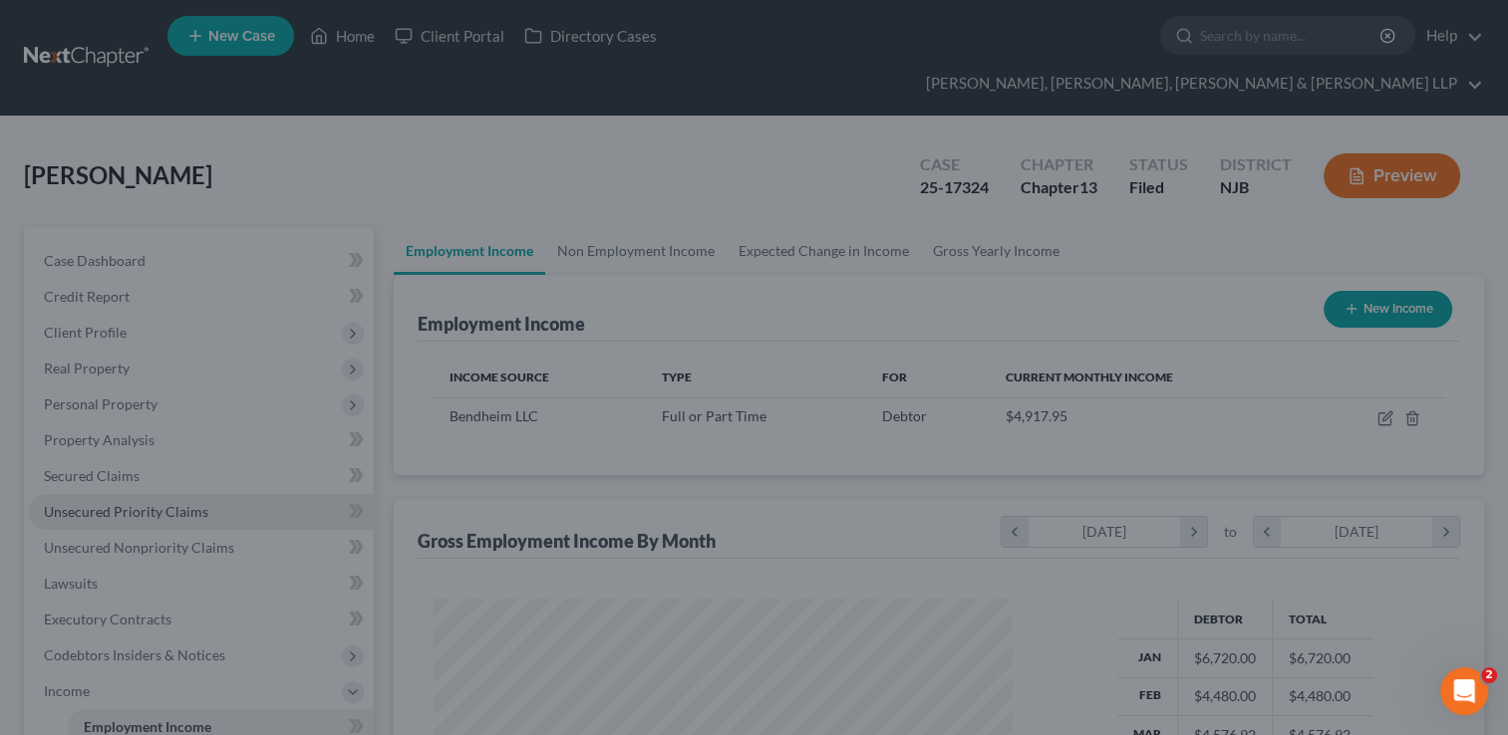
scroll to position [996095, 995837]
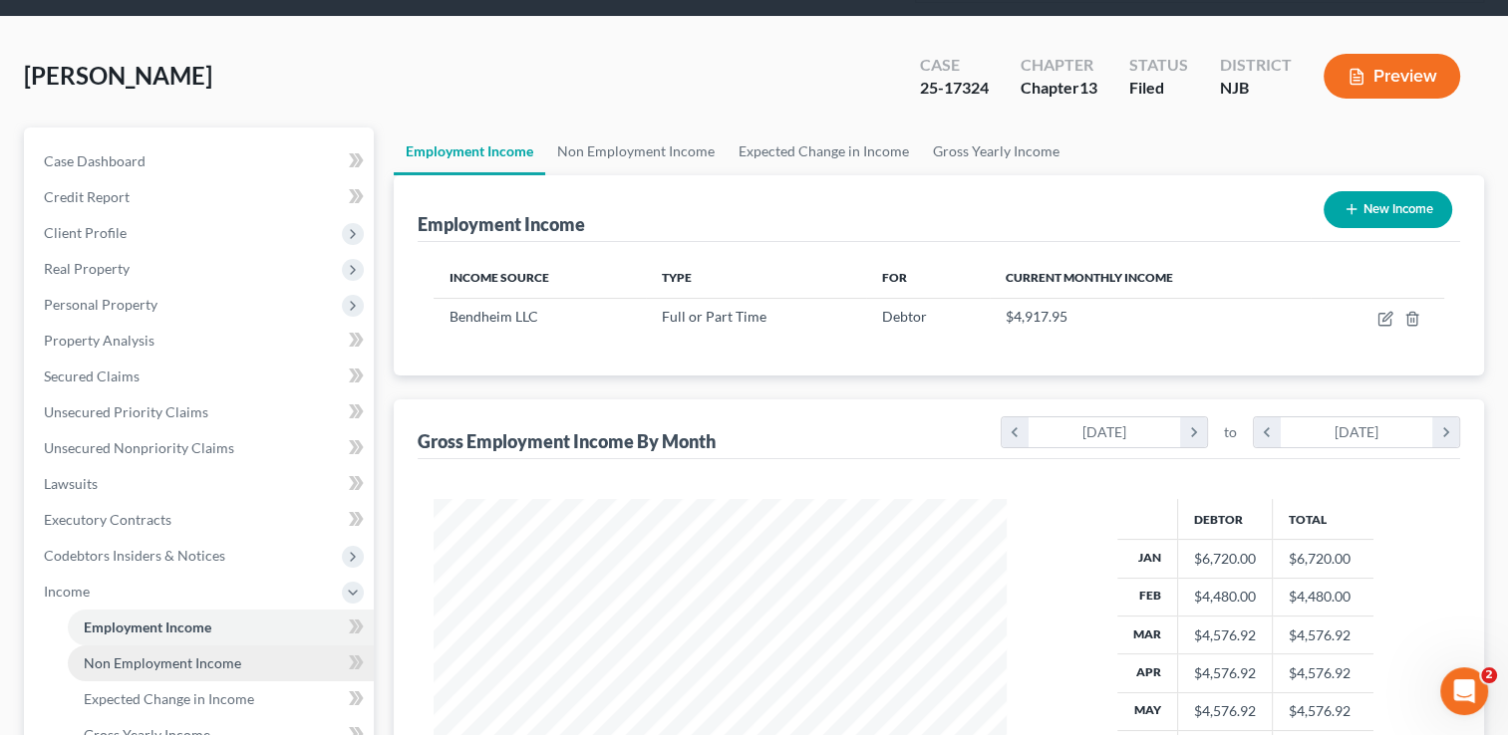
click at [231, 655] on span "Non Employment Income" at bounding box center [162, 663] width 157 height 17
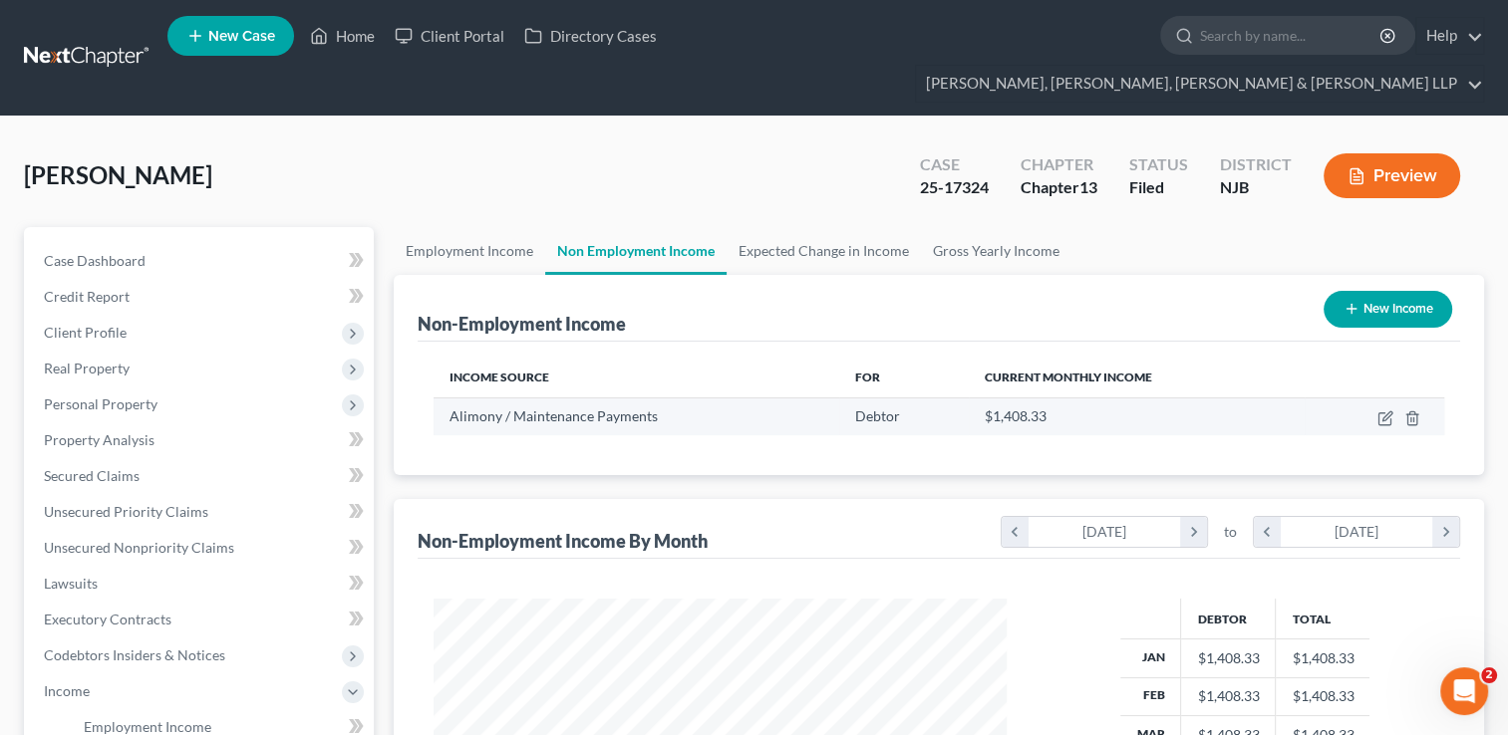
scroll to position [355, 613]
